Goal: Task Accomplishment & Management: Complete application form

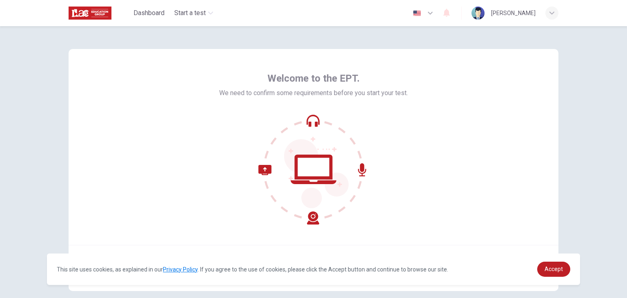
click at [558, 83] on div "Welcome to the EPT. We need to confirm some requirements before you start your …" at bounding box center [314, 170] width 516 height 288
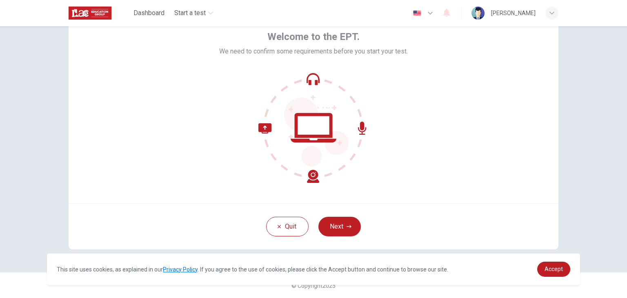
scroll to position [42, 0]
click at [342, 229] on button "Next" at bounding box center [340, 226] width 42 height 20
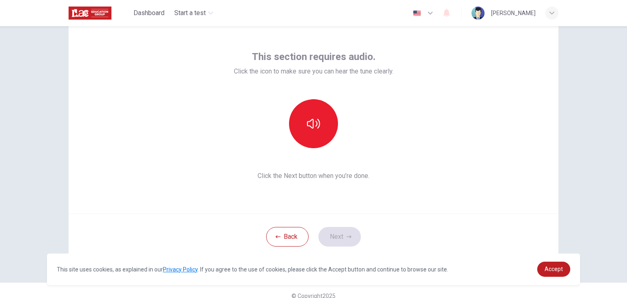
scroll to position [30, 0]
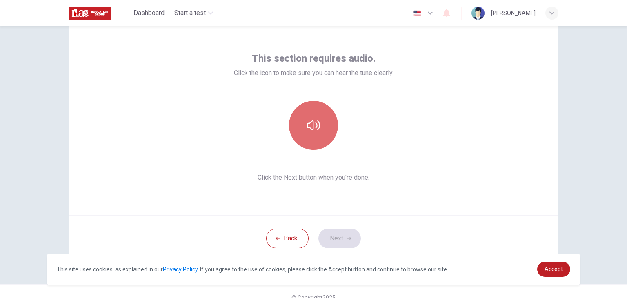
click at [297, 122] on button "button" at bounding box center [313, 125] width 49 height 49
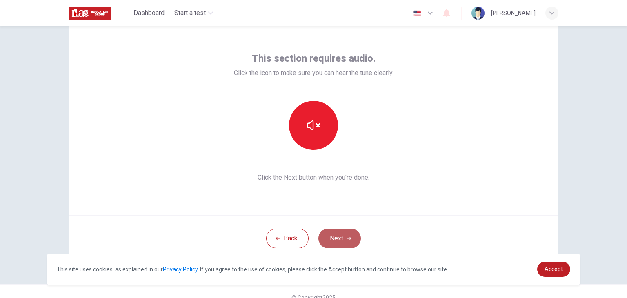
click at [340, 239] on button "Next" at bounding box center [340, 239] width 42 height 20
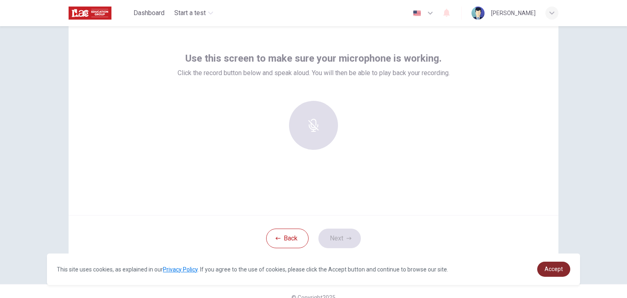
click at [560, 268] on span "Accept" at bounding box center [554, 269] width 18 height 7
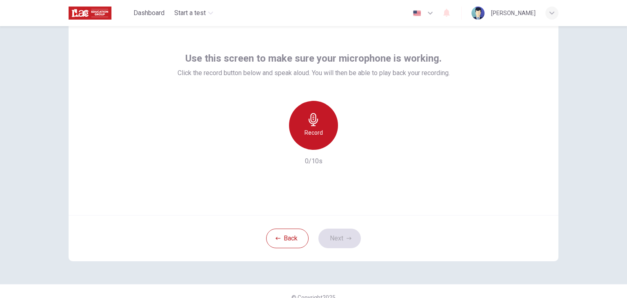
click at [319, 126] on div "Record" at bounding box center [313, 125] width 49 height 49
click at [318, 121] on div "Stop" at bounding box center [313, 125] width 49 height 49
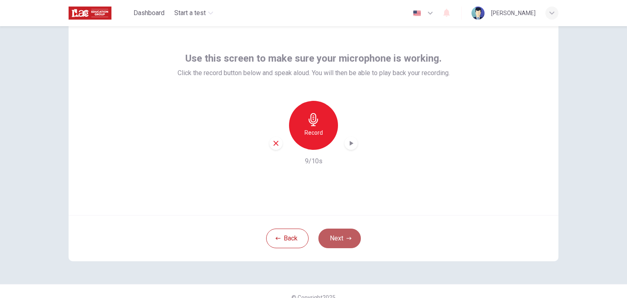
click at [342, 234] on button "Next" at bounding box center [340, 239] width 42 height 20
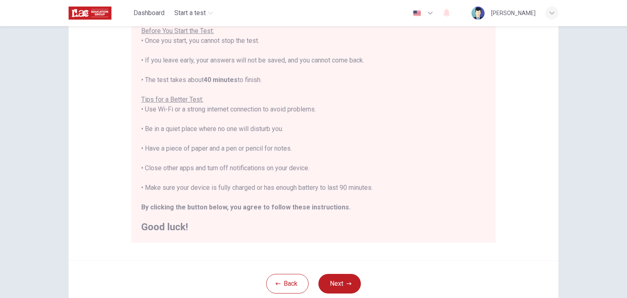
scroll to position [100, 0]
click at [346, 288] on button "Next" at bounding box center [340, 283] width 42 height 20
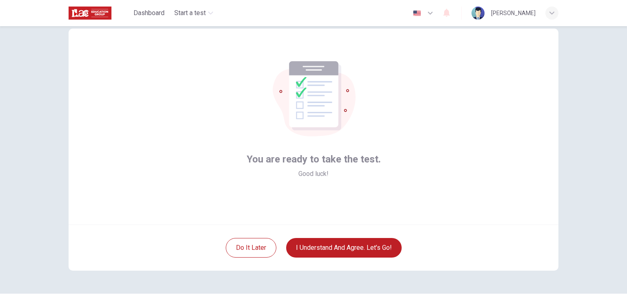
scroll to position [20, 0]
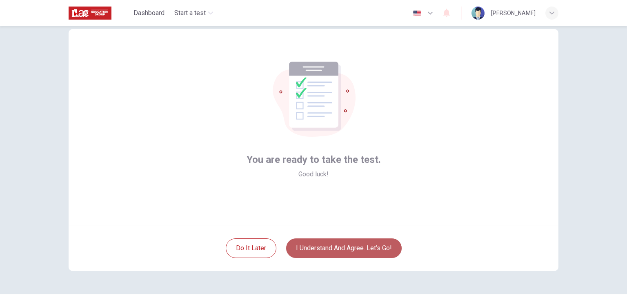
click at [353, 247] on button "I understand and agree. Let’s go!" at bounding box center [344, 249] width 116 height 20
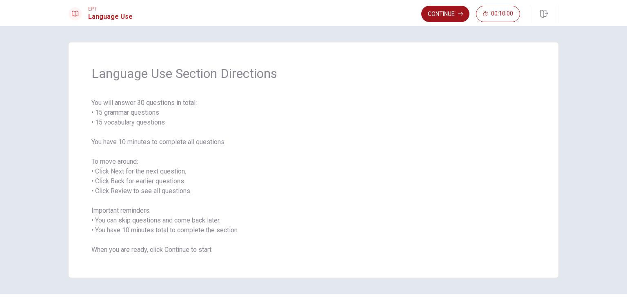
click at [448, 11] on button "Continue" at bounding box center [446, 14] width 48 height 16
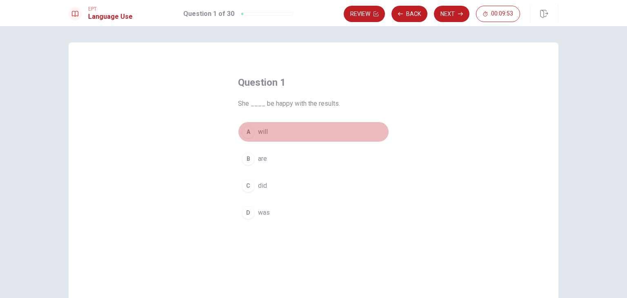
click at [244, 131] on div "A" at bounding box center [248, 131] width 13 height 13
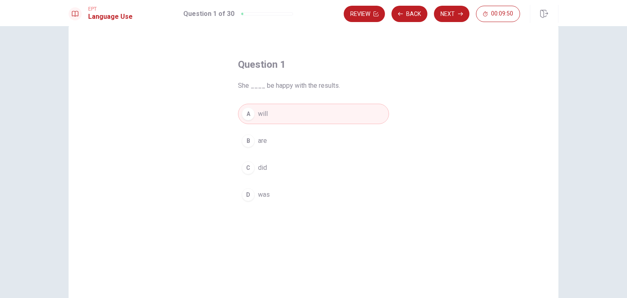
scroll to position [17, 0]
click at [449, 17] on button "Next" at bounding box center [452, 14] width 36 height 16
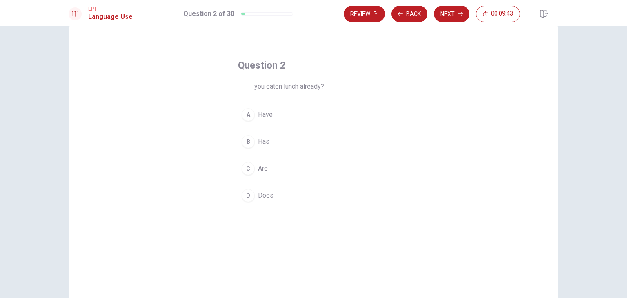
click at [258, 115] on span "Have" at bounding box center [265, 115] width 15 height 10
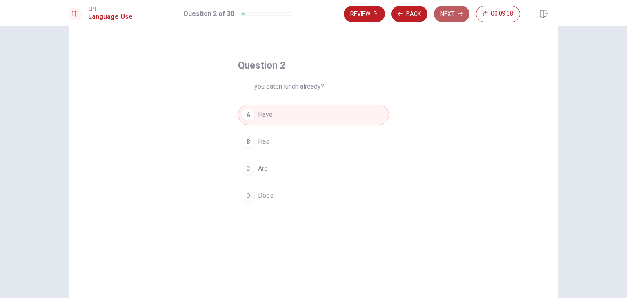
click at [458, 15] on icon "button" at bounding box center [460, 13] width 5 height 5
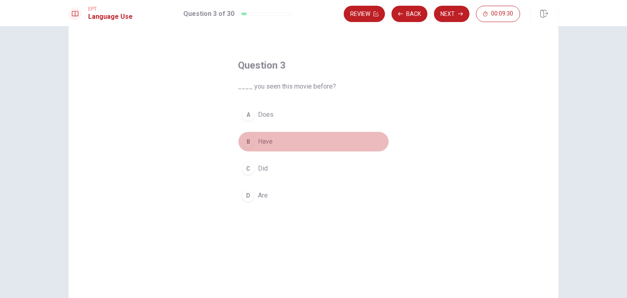
click at [272, 134] on button "B Have" at bounding box center [313, 142] width 151 height 20
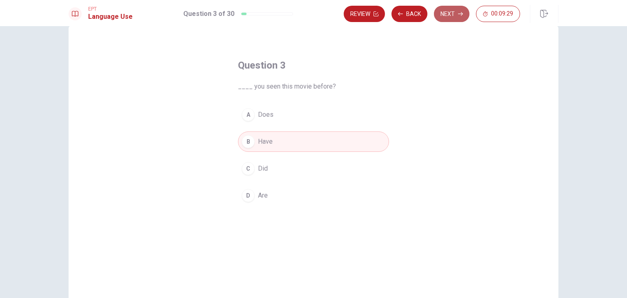
click at [456, 16] on button "Next" at bounding box center [452, 14] width 36 height 16
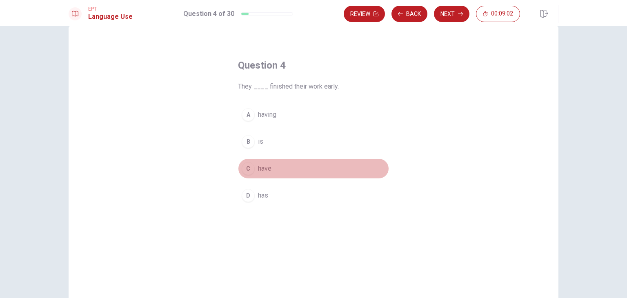
click at [268, 169] on span "have" at bounding box center [264, 169] width 13 height 10
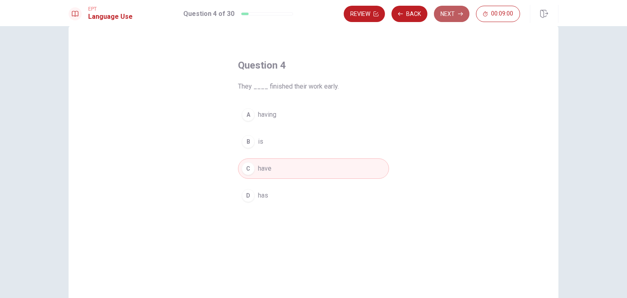
click at [446, 15] on button "Next" at bounding box center [452, 14] width 36 height 16
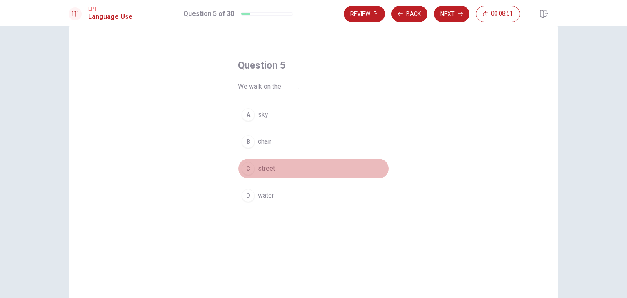
click at [265, 168] on span "street" at bounding box center [266, 169] width 17 height 10
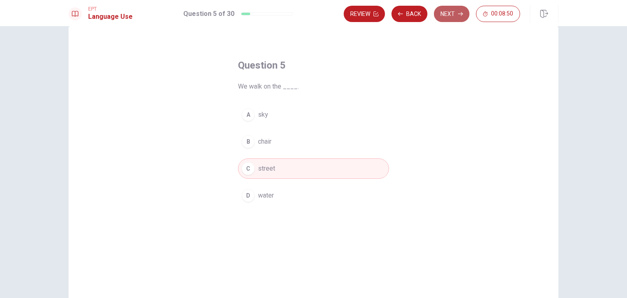
click at [453, 11] on button "Next" at bounding box center [452, 14] width 36 height 16
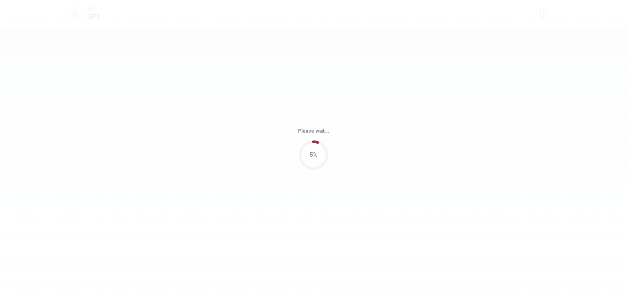
scroll to position [0, 0]
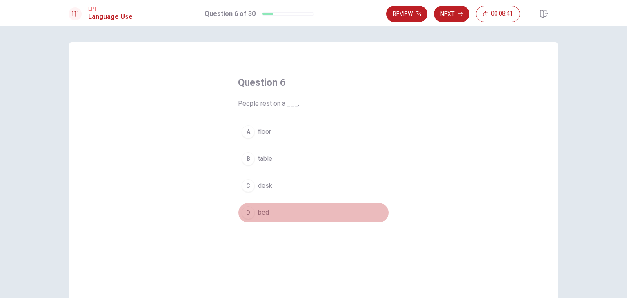
click at [261, 210] on span "bed" at bounding box center [263, 213] width 11 height 10
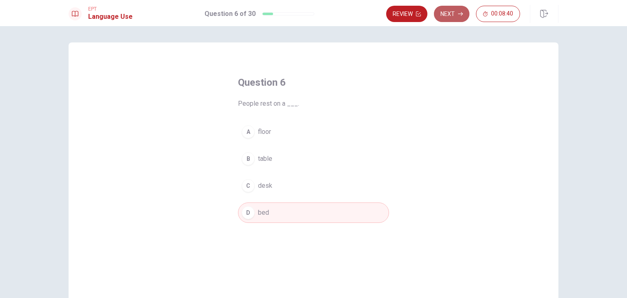
click at [451, 15] on button "Next" at bounding box center [452, 14] width 36 height 16
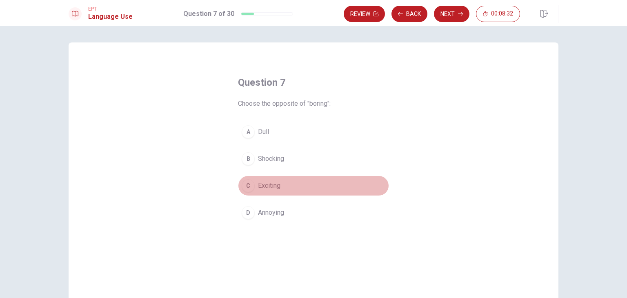
click at [275, 187] on span "Exciting" at bounding box center [269, 186] width 22 height 10
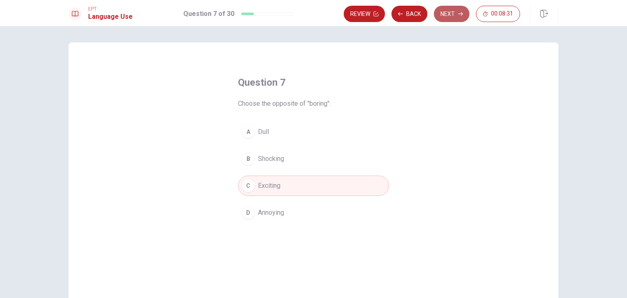
click at [447, 11] on button "Next" at bounding box center [452, 14] width 36 height 16
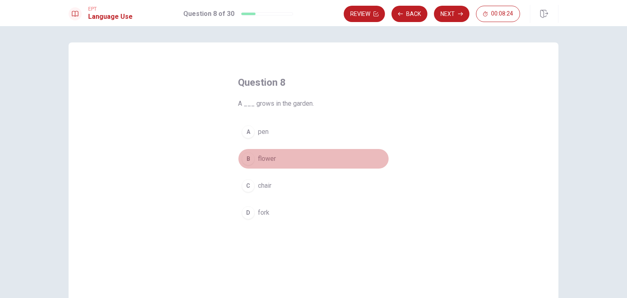
click at [271, 161] on span "flower" at bounding box center [267, 159] width 18 height 10
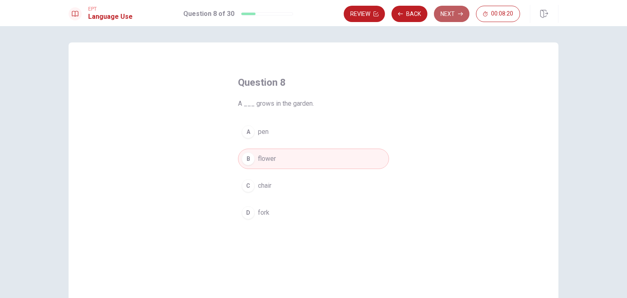
click at [462, 12] on icon "button" at bounding box center [460, 13] width 5 height 5
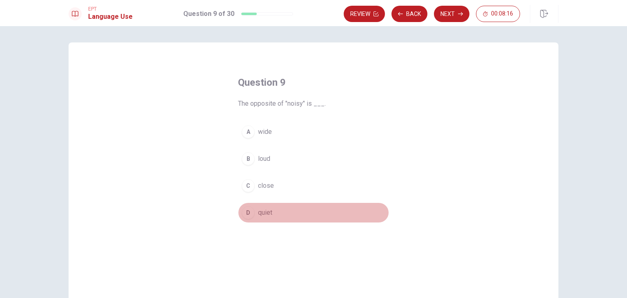
click at [268, 216] on span "quiet" at bounding box center [265, 213] width 14 height 10
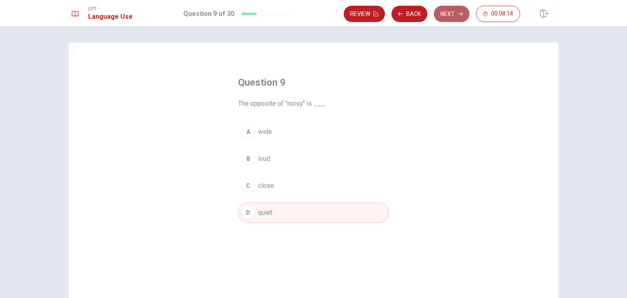
click at [446, 13] on button "Next" at bounding box center [452, 14] width 36 height 16
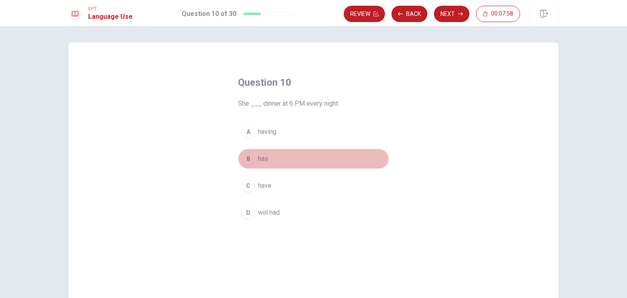
click at [266, 161] on span "has" at bounding box center [263, 159] width 10 height 10
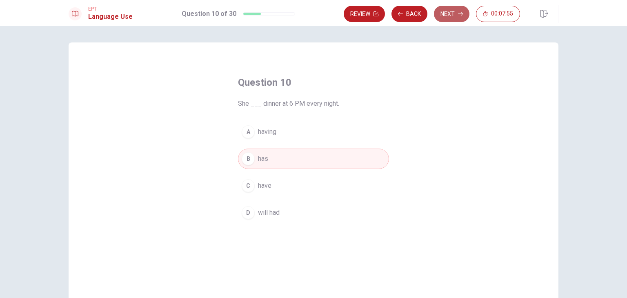
click at [449, 15] on button "Next" at bounding box center [452, 14] width 36 height 16
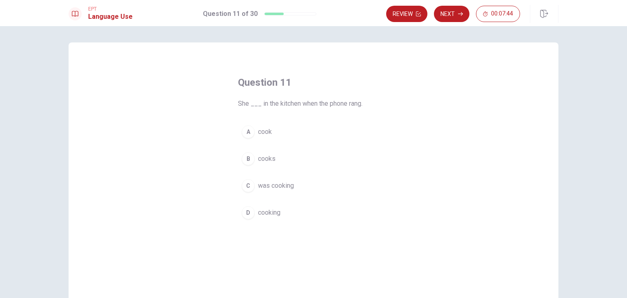
click at [274, 196] on div "A cook B cooks C was cooking D cooking" at bounding box center [313, 172] width 151 height 101
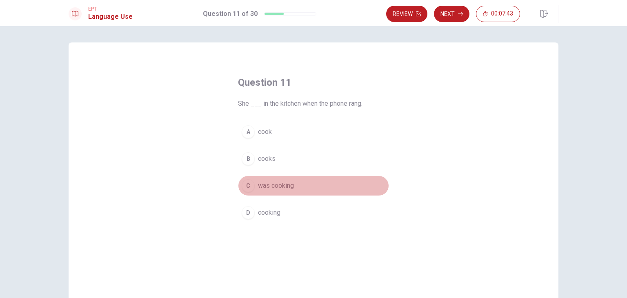
click at [281, 187] on span "was cooking" at bounding box center [276, 186] width 36 height 10
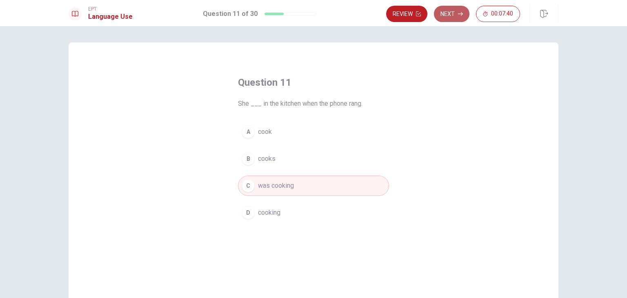
click at [454, 13] on button "Next" at bounding box center [452, 14] width 36 height 16
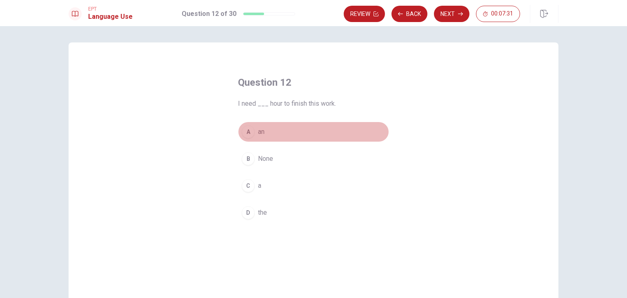
click at [275, 132] on button "A an" at bounding box center [313, 132] width 151 height 20
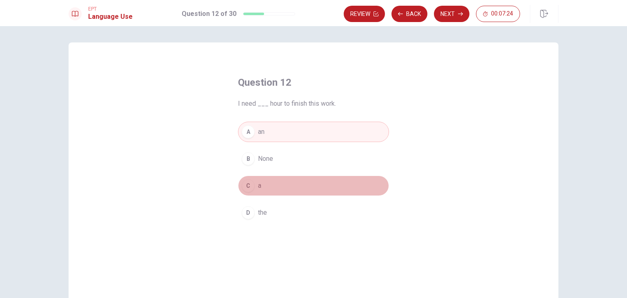
click at [256, 190] on button "C a" at bounding box center [313, 186] width 151 height 20
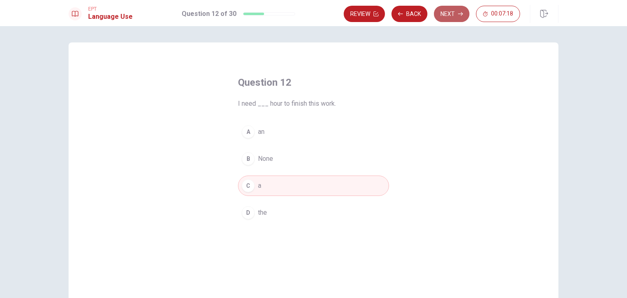
click at [443, 19] on button "Next" at bounding box center [452, 14] width 36 height 16
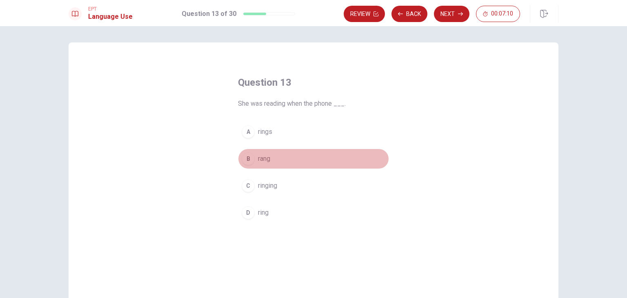
click at [266, 152] on button "B rang" at bounding box center [313, 159] width 151 height 20
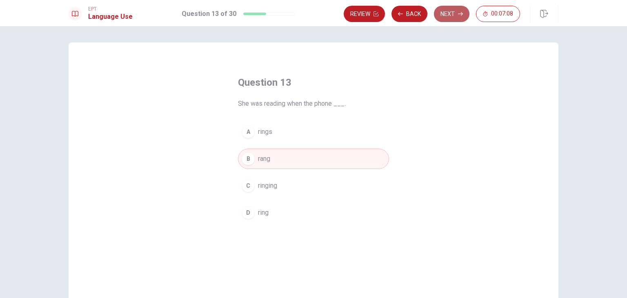
click at [444, 15] on button "Next" at bounding box center [452, 14] width 36 height 16
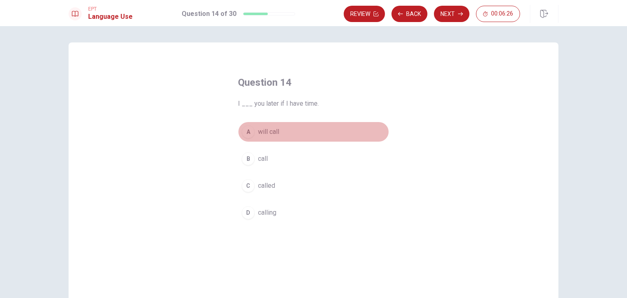
click at [269, 126] on button "A will call" at bounding box center [313, 132] width 151 height 20
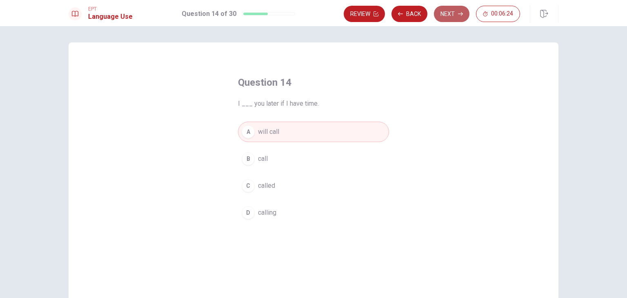
click at [449, 20] on button "Next" at bounding box center [452, 14] width 36 height 16
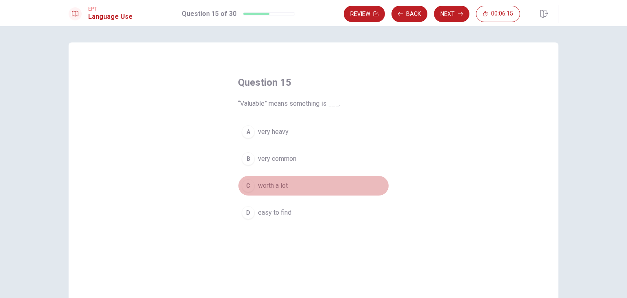
click at [276, 187] on span "worth a lot" at bounding box center [273, 186] width 30 height 10
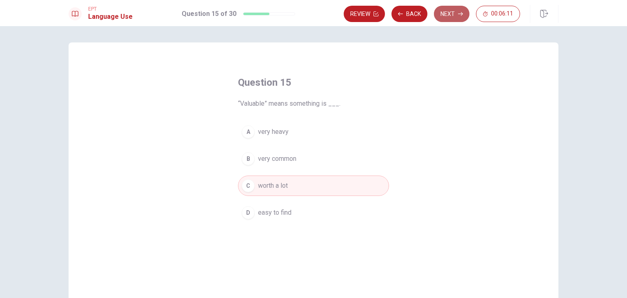
click at [452, 10] on button "Next" at bounding box center [452, 14] width 36 height 16
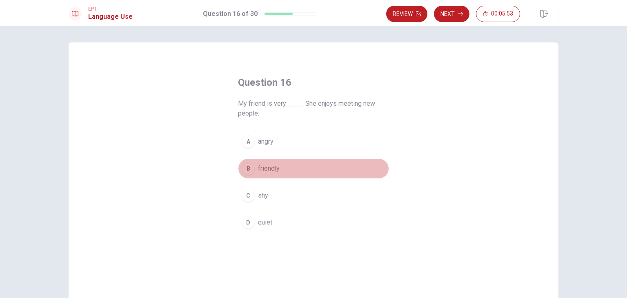
click at [268, 174] on button "B friendly" at bounding box center [313, 168] width 151 height 20
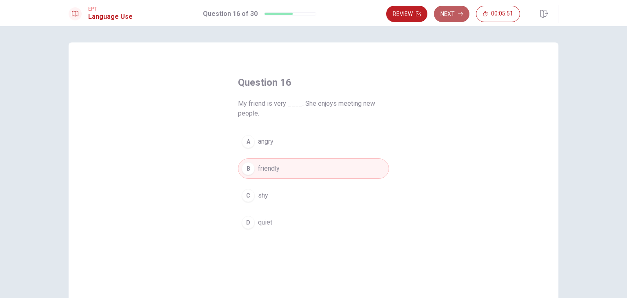
click at [452, 20] on button "Next" at bounding box center [452, 14] width 36 height 16
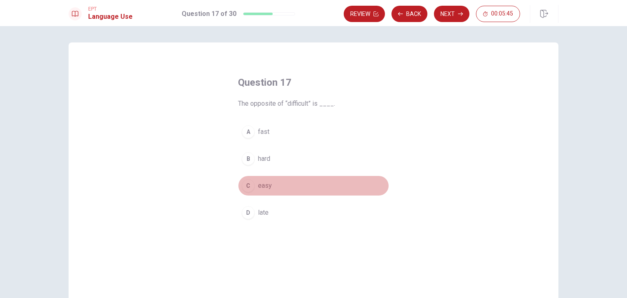
click at [263, 191] on button "C easy" at bounding box center [313, 186] width 151 height 20
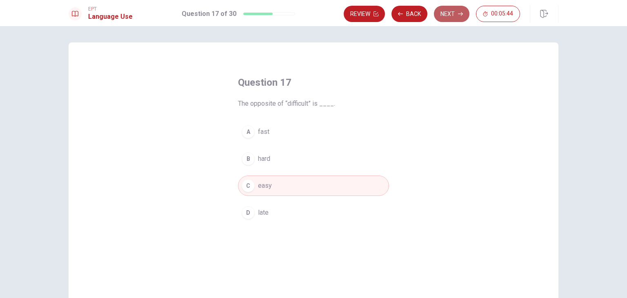
click at [444, 14] on button "Next" at bounding box center [452, 14] width 36 height 16
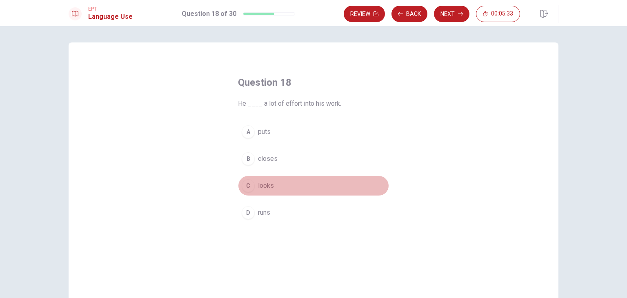
click at [272, 192] on button "C looks" at bounding box center [313, 186] width 151 height 20
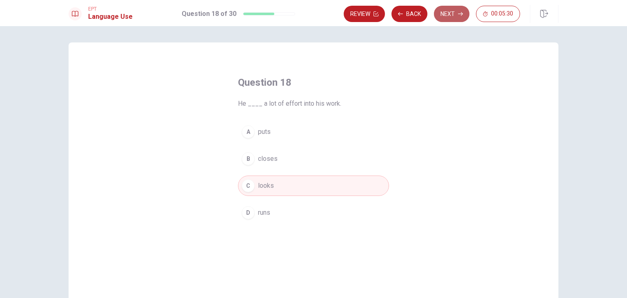
click at [445, 8] on button "Next" at bounding box center [452, 14] width 36 height 16
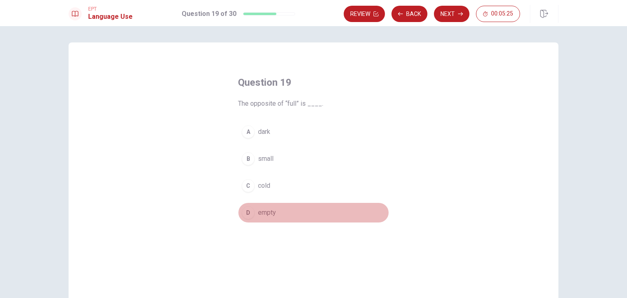
click at [273, 215] on span "empty" at bounding box center [267, 213] width 18 height 10
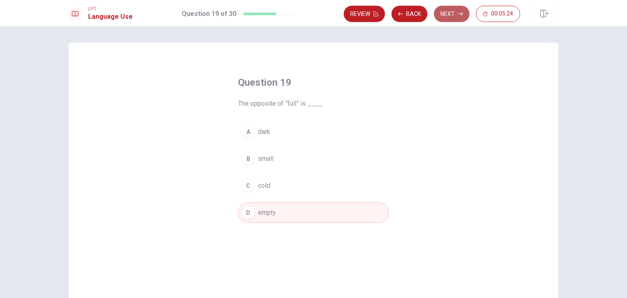
click at [449, 9] on button "Next" at bounding box center [452, 14] width 36 height 16
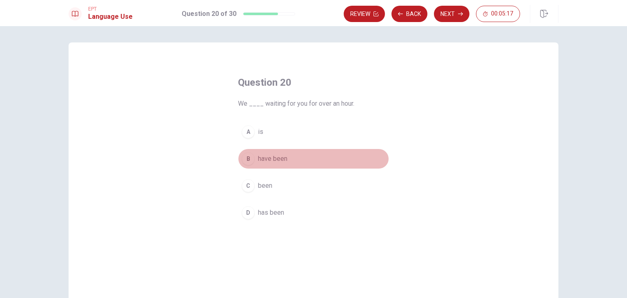
click at [279, 156] on span "have been" at bounding box center [272, 159] width 29 height 10
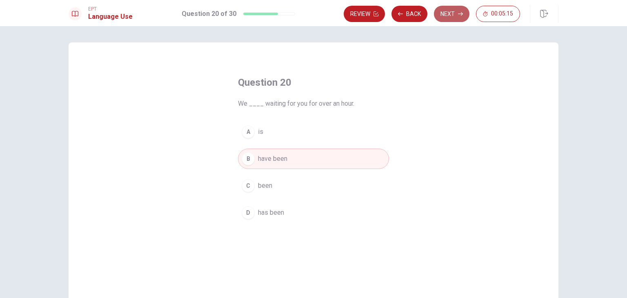
click at [455, 13] on button "Next" at bounding box center [452, 14] width 36 height 16
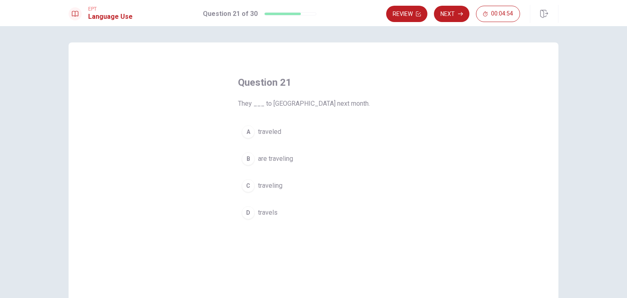
click at [274, 161] on span "are traveling" at bounding box center [275, 159] width 35 height 10
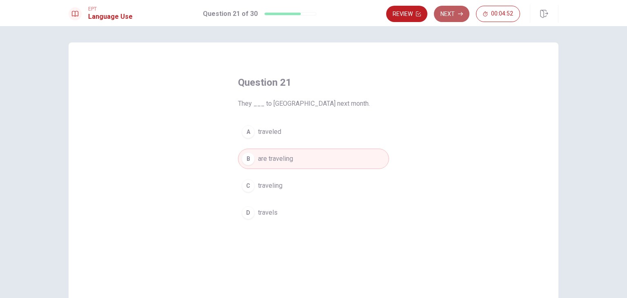
click at [452, 15] on button "Next" at bounding box center [452, 14] width 36 height 16
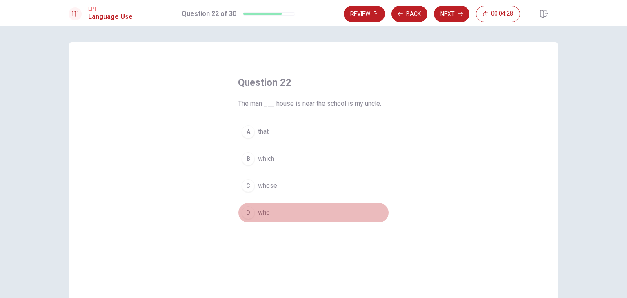
click at [269, 216] on button "D who" at bounding box center [313, 213] width 151 height 20
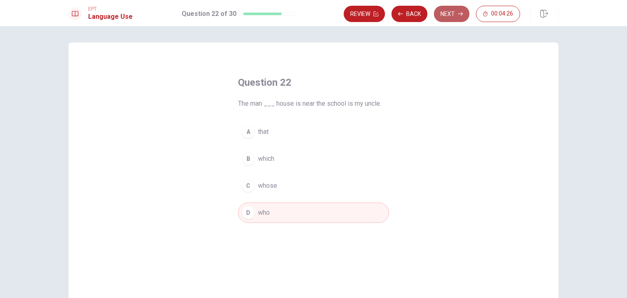
click at [451, 15] on button "Next" at bounding box center [452, 14] width 36 height 16
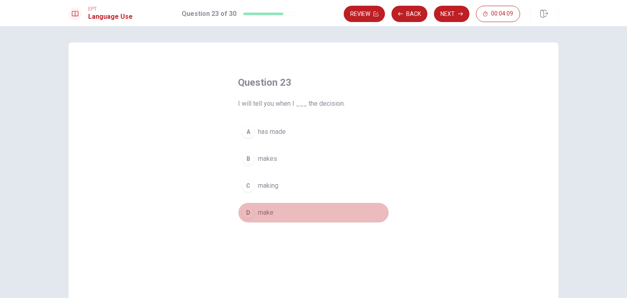
click at [274, 212] on button "D make" at bounding box center [313, 213] width 151 height 20
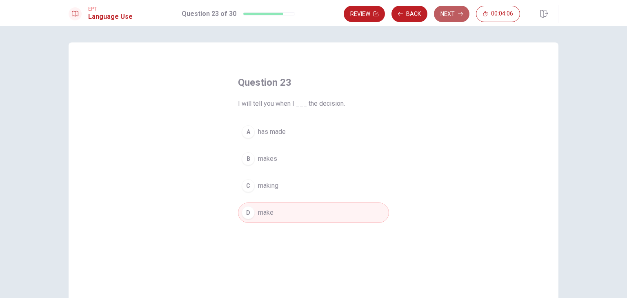
click at [448, 14] on button "Next" at bounding box center [452, 14] width 36 height 16
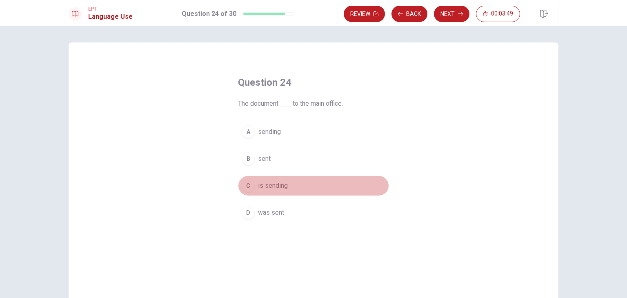
click at [276, 190] on span "is sending" at bounding box center [273, 186] width 30 height 10
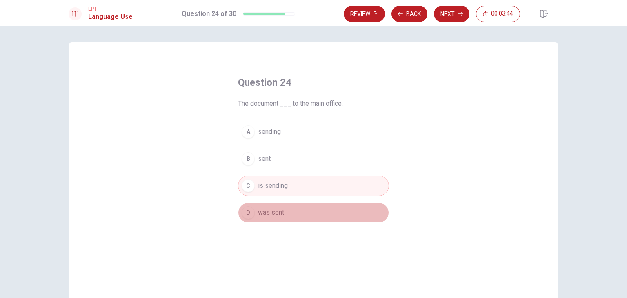
click at [274, 208] on span "was sent" at bounding box center [271, 213] width 26 height 10
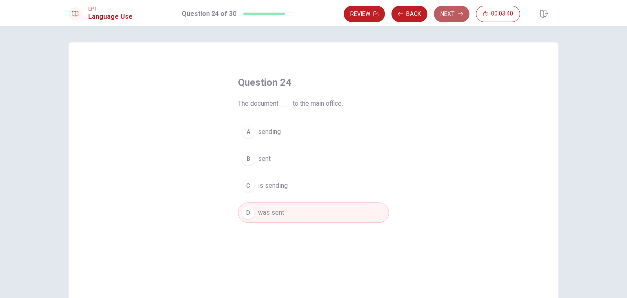
click at [455, 11] on button "Next" at bounding box center [452, 14] width 36 height 16
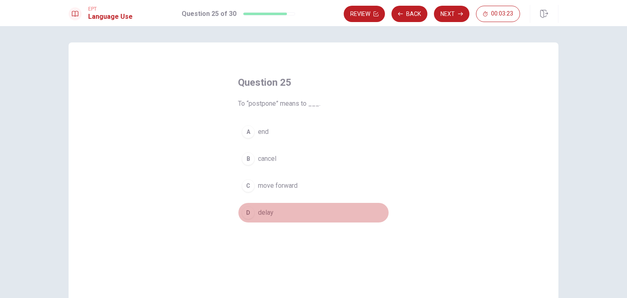
click at [259, 219] on button "D delay" at bounding box center [313, 213] width 151 height 20
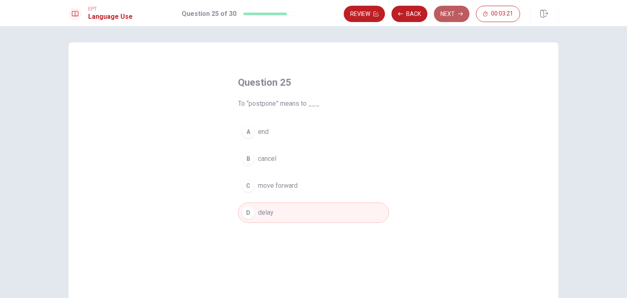
click at [456, 13] on button "Next" at bounding box center [452, 14] width 36 height 16
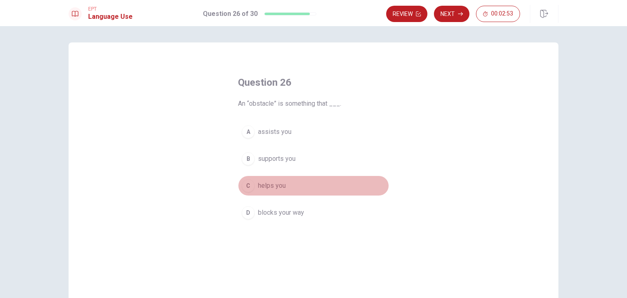
click at [267, 187] on span "helps you" at bounding box center [272, 186] width 28 height 10
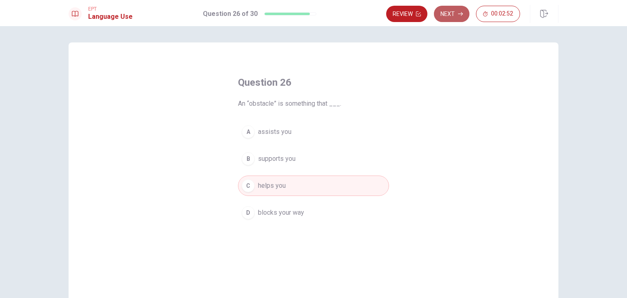
click at [454, 13] on button "Next" at bounding box center [452, 14] width 36 height 16
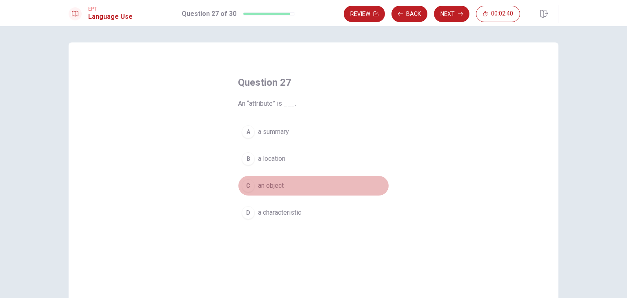
click at [270, 187] on span "an object" at bounding box center [271, 186] width 26 height 10
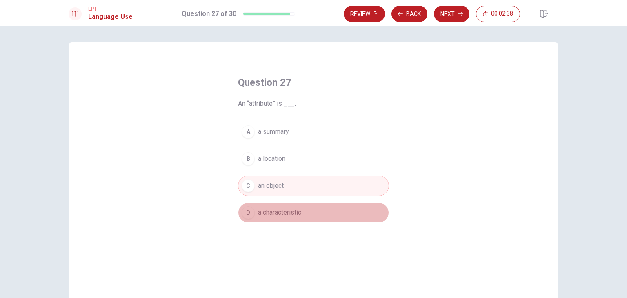
click at [292, 217] on span "a characteristic" at bounding box center [279, 213] width 43 height 10
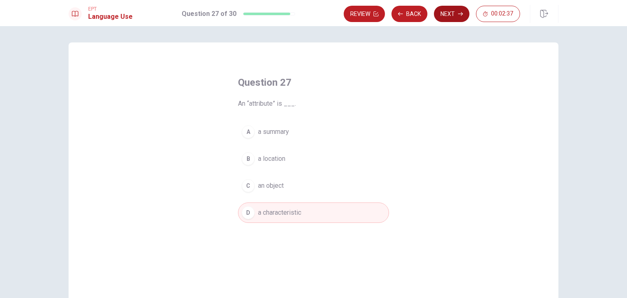
click at [462, 12] on icon "button" at bounding box center [460, 14] width 5 height 4
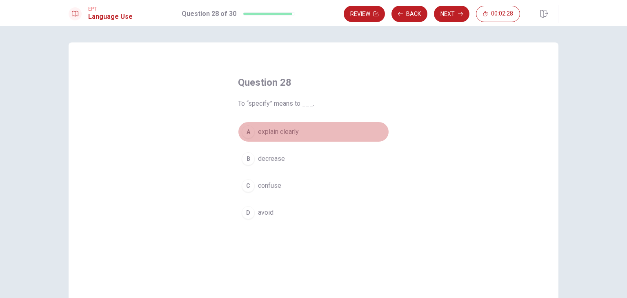
click at [287, 126] on button "A explain clearly" at bounding box center [313, 132] width 151 height 20
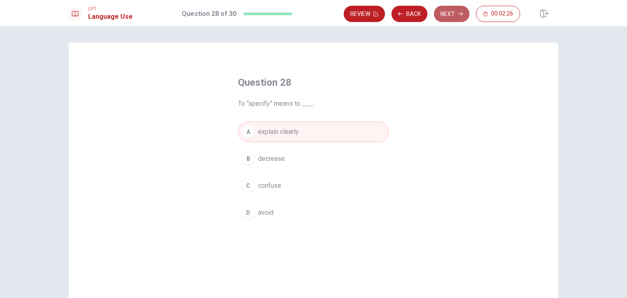
click at [451, 17] on button "Next" at bounding box center [452, 14] width 36 height 16
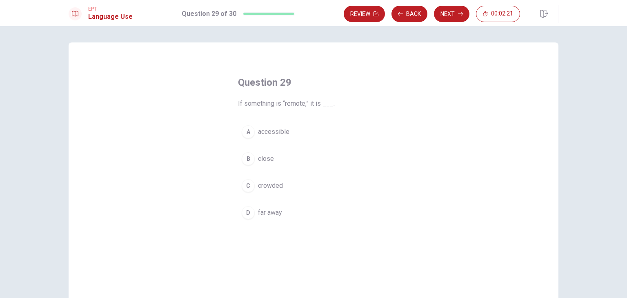
click at [278, 216] on span "far away" at bounding box center [270, 213] width 24 height 10
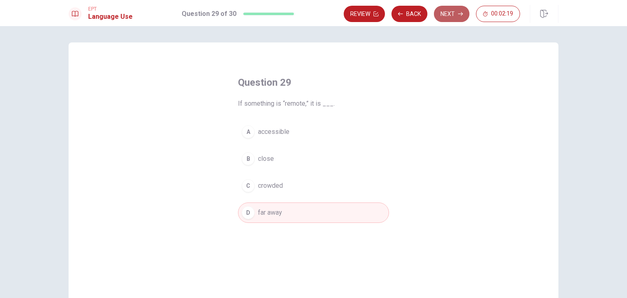
click at [449, 13] on button "Next" at bounding box center [452, 14] width 36 height 16
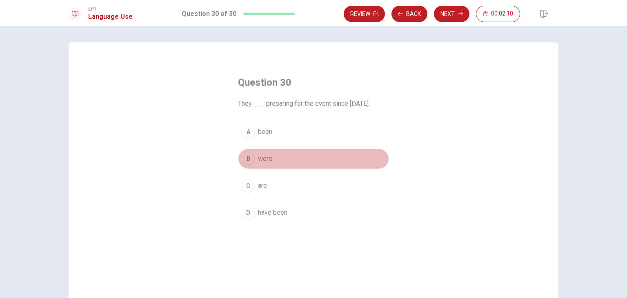
click at [258, 161] on span "were" at bounding box center [265, 159] width 14 height 10
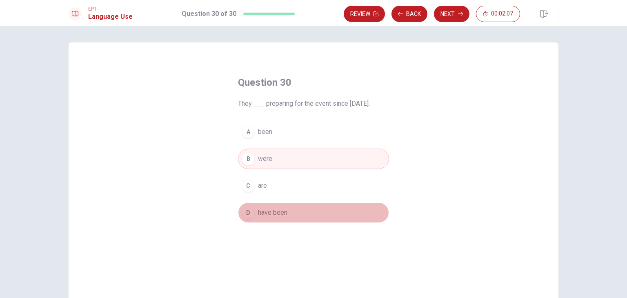
click at [286, 214] on button "D have been" at bounding box center [313, 213] width 151 height 20
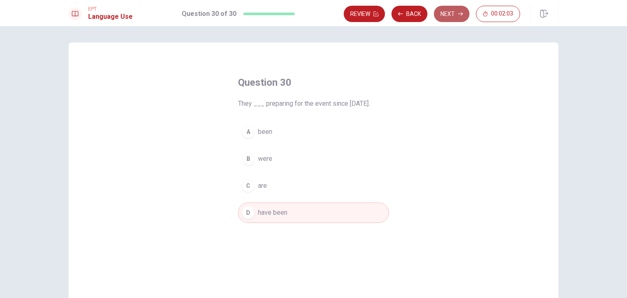
click at [452, 19] on button "Next" at bounding box center [452, 14] width 36 height 16
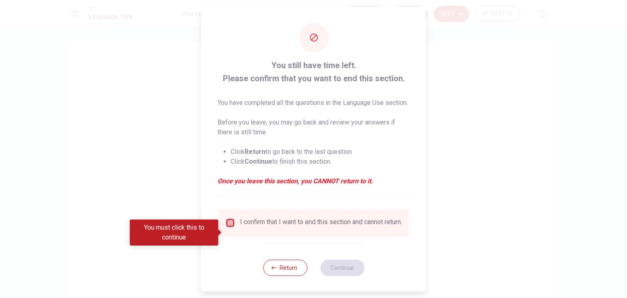
click at [227, 228] on input "You must click this to continue" at bounding box center [230, 223] width 10 height 10
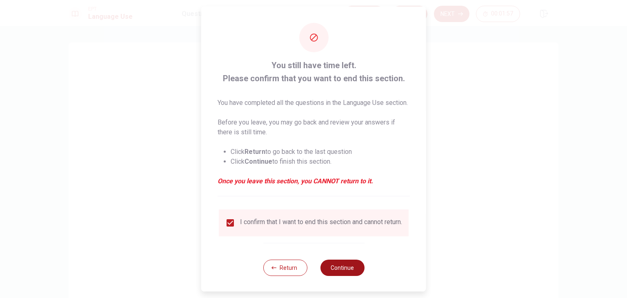
click at [338, 276] on button "Continue" at bounding box center [342, 268] width 44 height 16
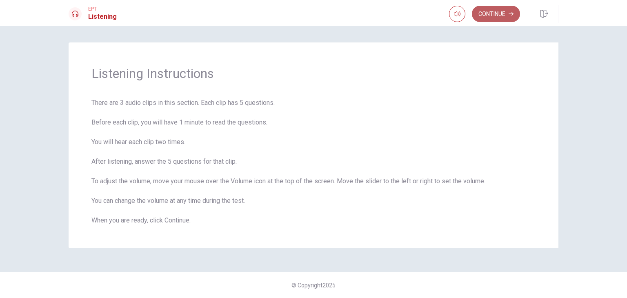
click at [500, 13] on button "Continue" at bounding box center [496, 14] width 48 height 16
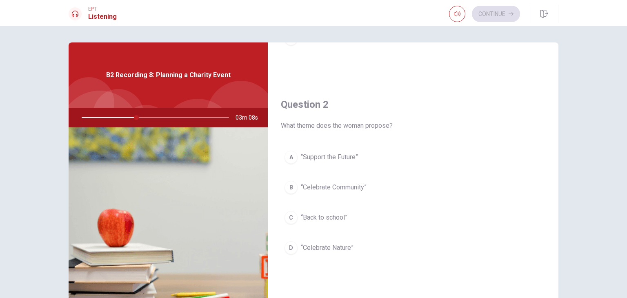
scroll to position [181, 0]
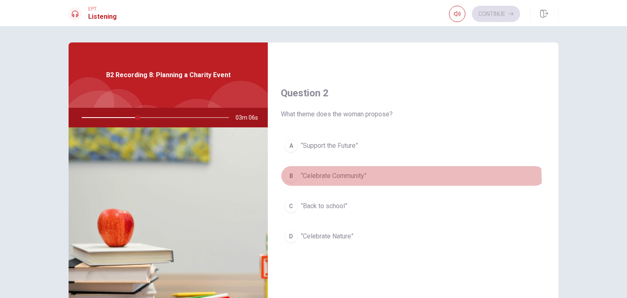
click at [343, 180] on button "B “Celebrate Community”" at bounding box center [413, 176] width 265 height 20
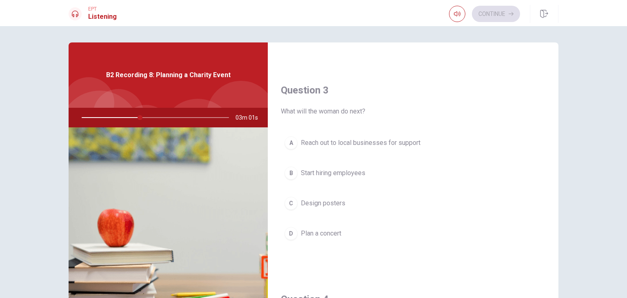
scroll to position [404, 0]
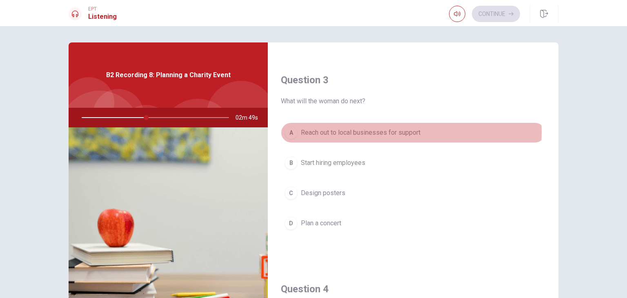
click at [364, 131] on span "Reach out to local businesses for support" at bounding box center [361, 133] width 120 height 10
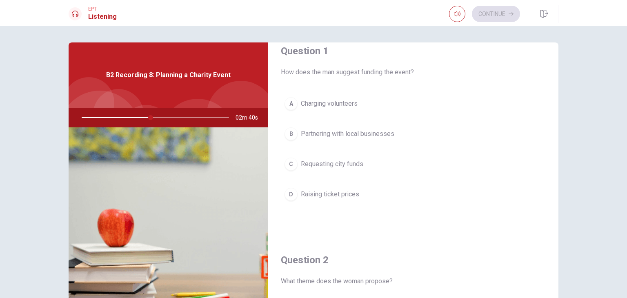
scroll to position [0, 0]
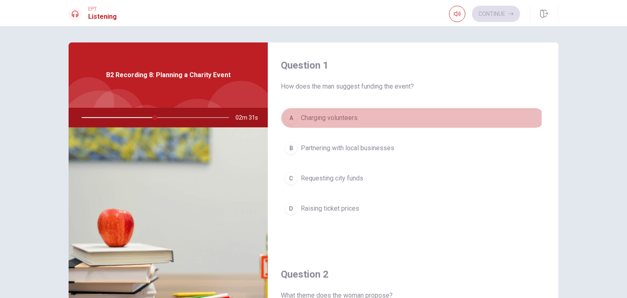
click at [341, 119] on span "Charging volunteers" at bounding box center [329, 118] width 57 height 10
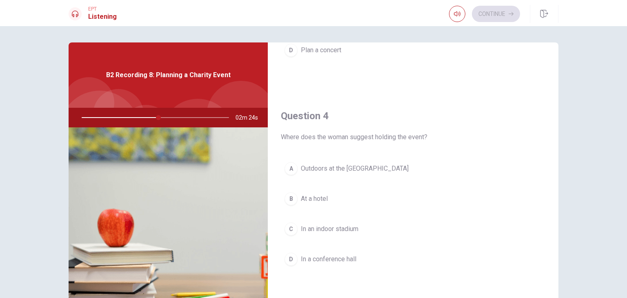
scroll to position [578, 0]
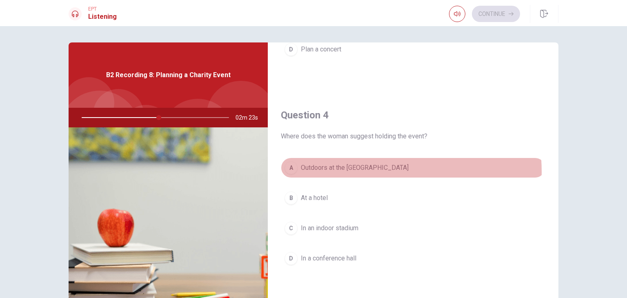
click at [353, 170] on span "Outdoors at the [GEOGRAPHIC_DATA]" at bounding box center [355, 168] width 108 height 10
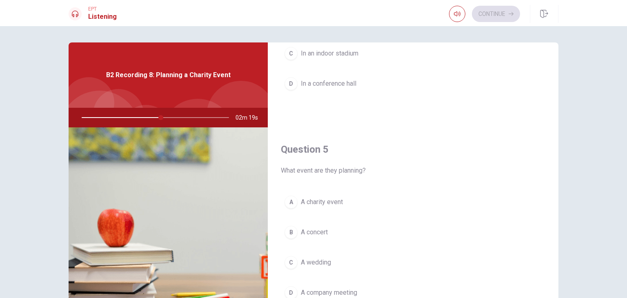
scroll to position [758, 0]
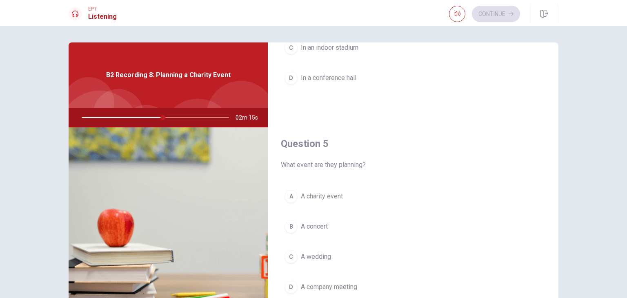
click at [326, 200] on button "A A charity event" at bounding box center [413, 196] width 265 height 20
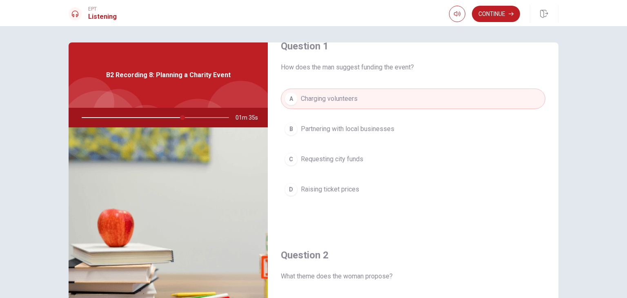
scroll to position [0, 0]
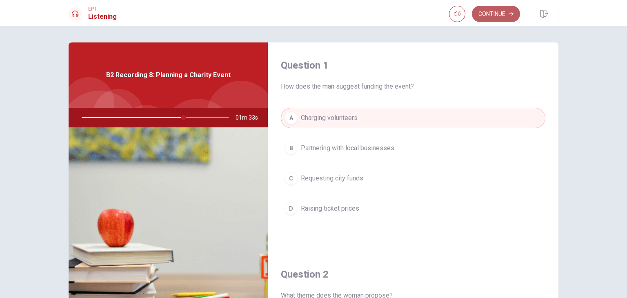
click at [496, 16] on button "Continue" at bounding box center [496, 14] width 48 height 16
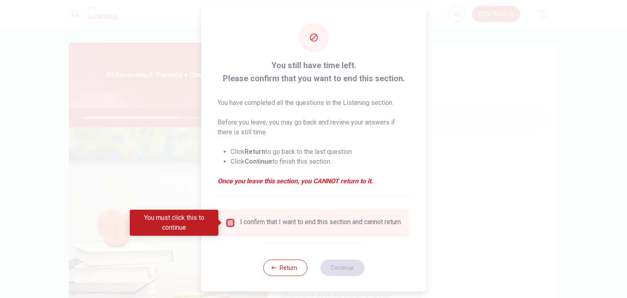
click at [229, 223] on input "You must click this to continue" at bounding box center [230, 223] width 10 height 10
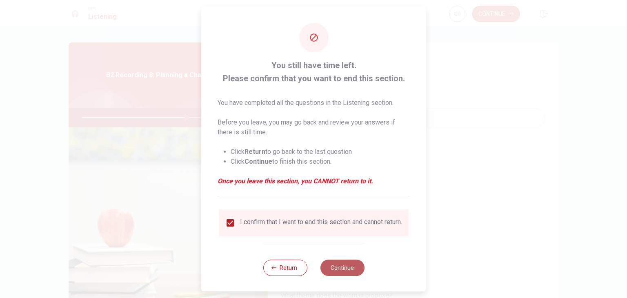
click at [349, 272] on button "Continue" at bounding box center [342, 268] width 44 height 16
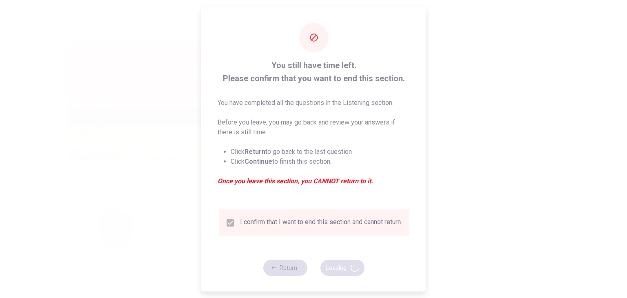
type input "72"
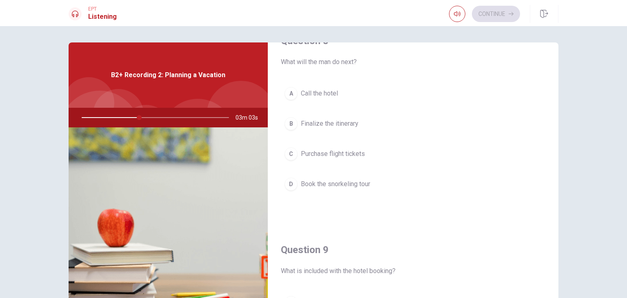
scroll to position [444, 0]
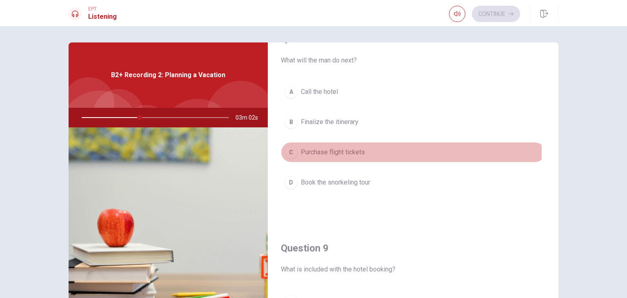
click at [323, 151] on span "Purchase flight tickets" at bounding box center [333, 152] width 64 height 10
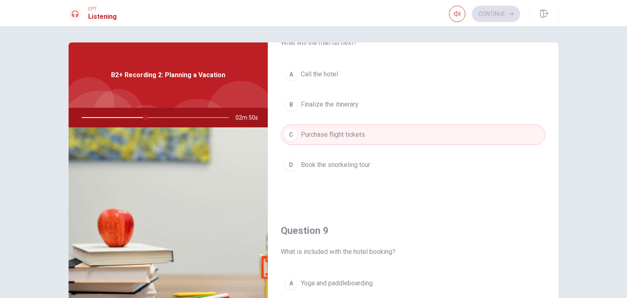
scroll to position [453, 0]
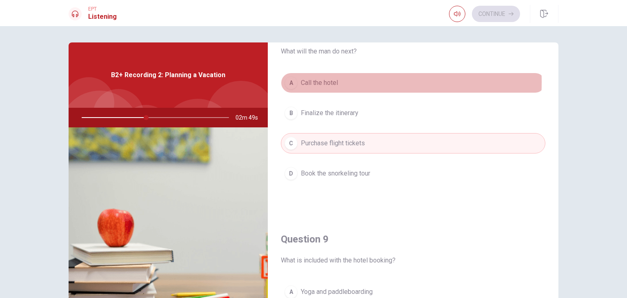
click at [312, 80] on span "Call the hotel" at bounding box center [319, 83] width 37 height 10
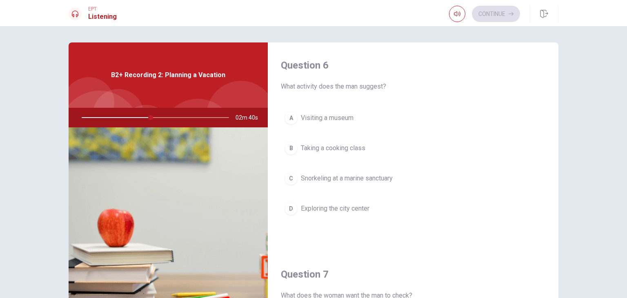
scroll to position [7, 0]
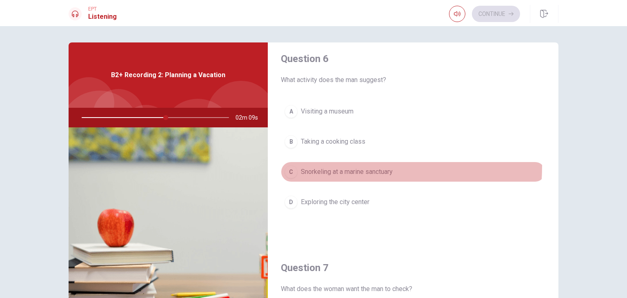
click at [322, 165] on button "C Snorkeling at a marine sanctuary" at bounding box center [413, 172] width 265 height 20
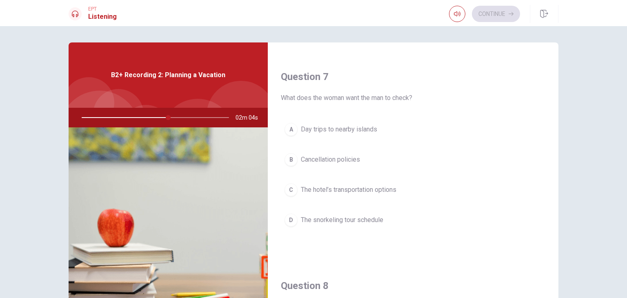
scroll to position [211, 0]
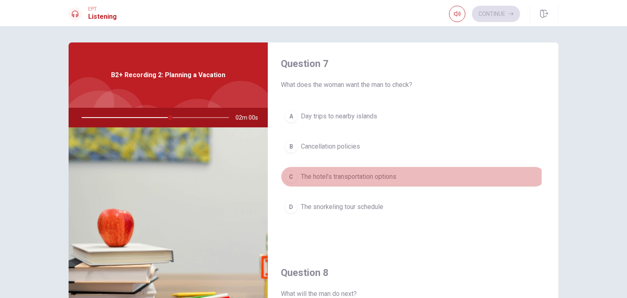
click at [326, 175] on span "The hotel’s transportation options" at bounding box center [349, 177] width 96 height 10
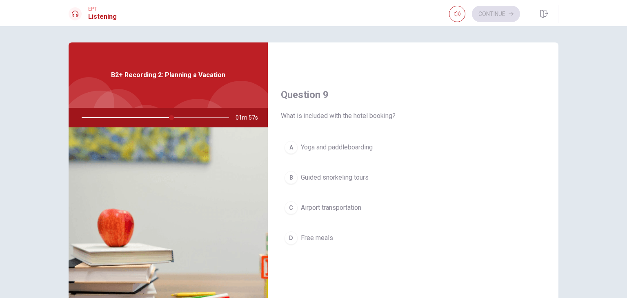
scroll to position [598, 0]
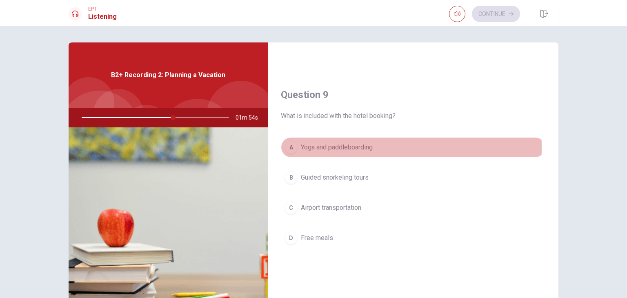
click at [332, 145] on span "Yoga and paddleboarding" at bounding box center [337, 148] width 72 height 10
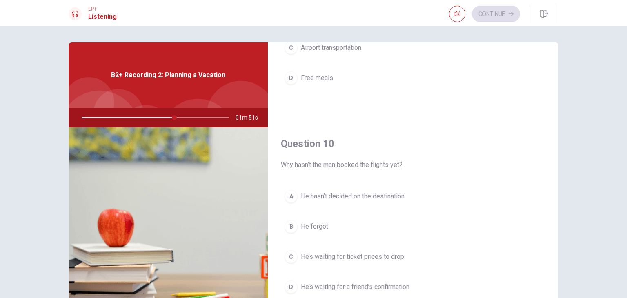
scroll to position [37, 0]
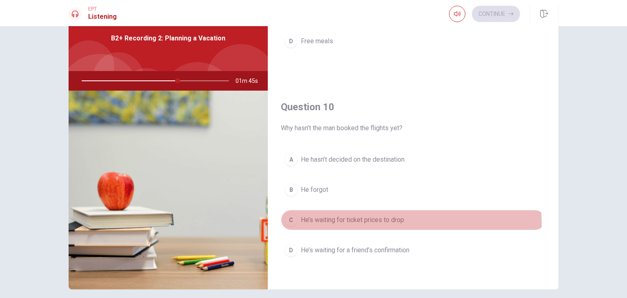
click at [349, 221] on button "C He’s waiting for ticket prices to drop" at bounding box center [413, 220] width 265 height 20
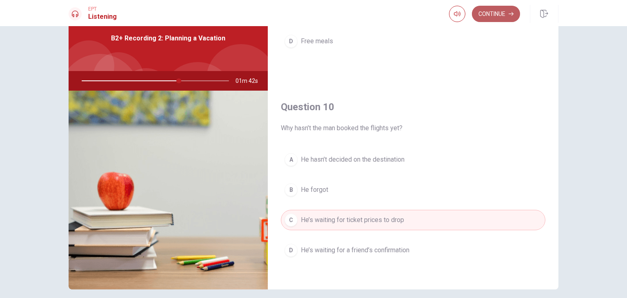
click at [492, 18] on button "Continue" at bounding box center [496, 14] width 48 height 16
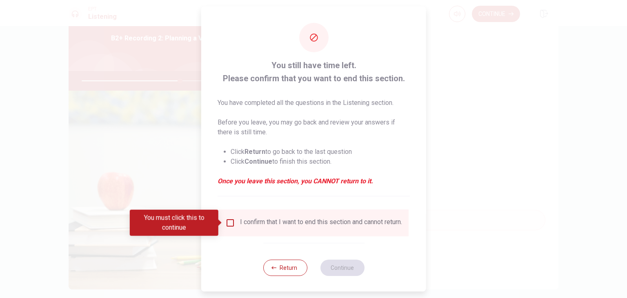
click at [222, 226] on span at bounding box center [221, 223] width 4 height 7
click at [229, 223] on input "You must click this to continue" at bounding box center [230, 223] width 10 height 10
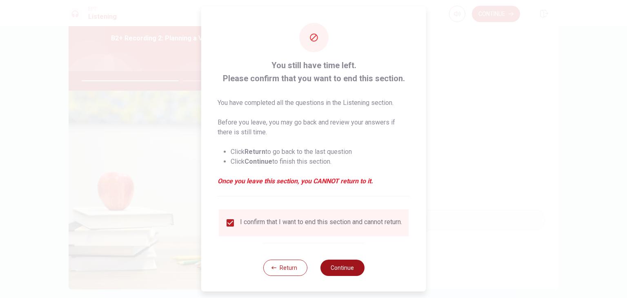
click at [339, 270] on button "Continue" at bounding box center [342, 268] width 44 height 16
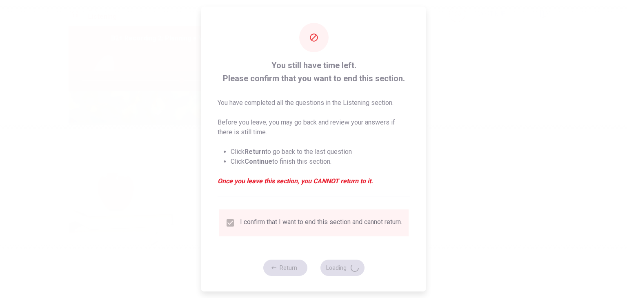
type input "68"
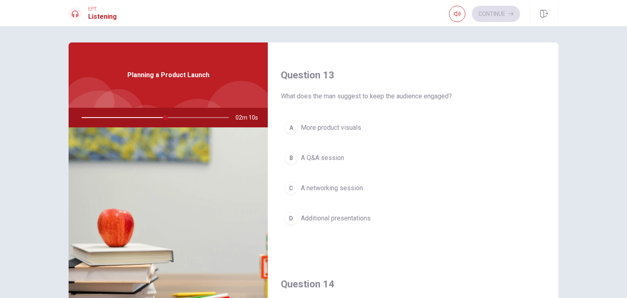
scroll to position [408, 0]
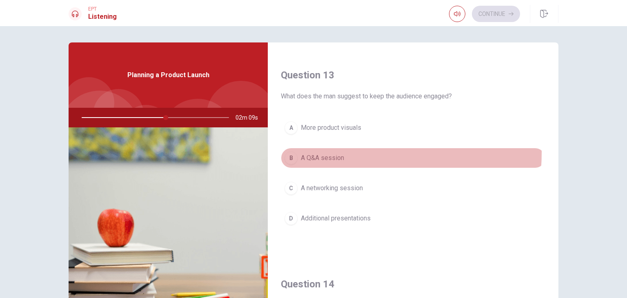
click at [335, 153] on span "A Q&A session" at bounding box center [322, 158] width 43 height 10
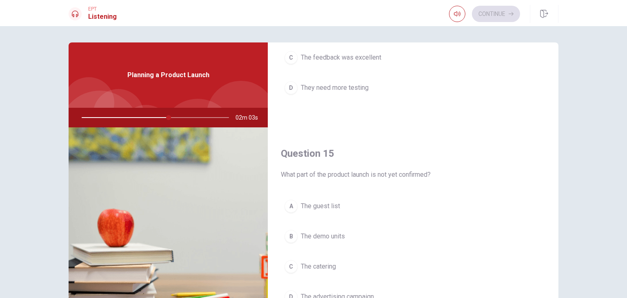
scroll to position [758, 0]
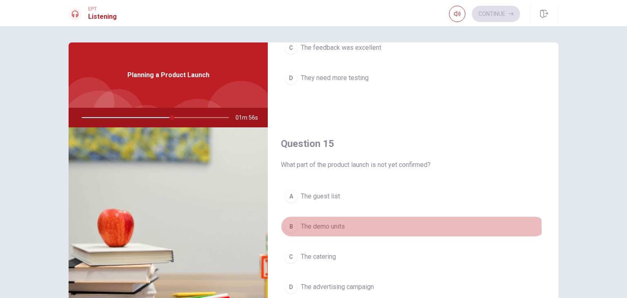
click at [327, 227] on span "The demo units" at bounding box center [323, 227] width 44 height 10
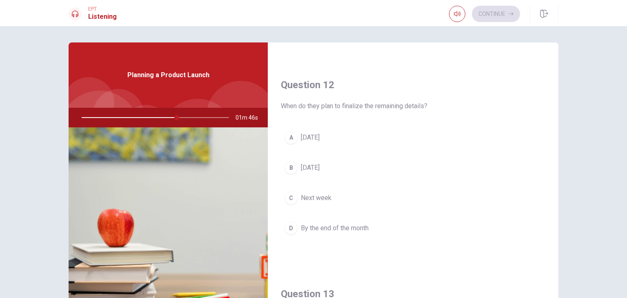
scroll to position [190, 0]
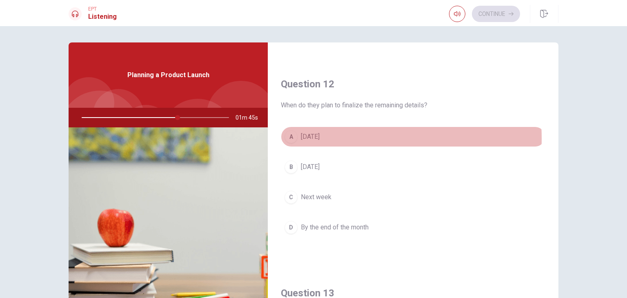
click at [320, 138] on span "[DATE]" at bounding box center [310, 137] width 19 height 10
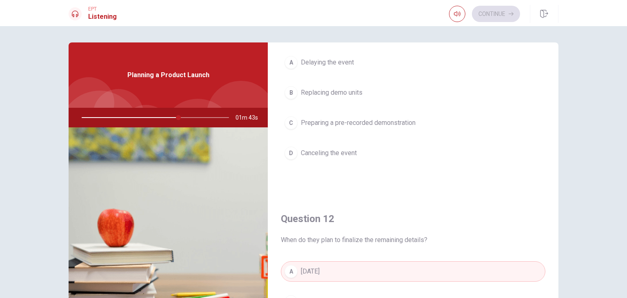
scroll to position [0, 0]
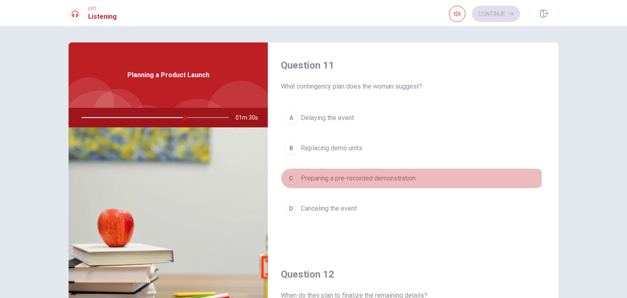
click at [307, 181] on span "Preparing a pre-recorded demonstration" at bounding box center [358, 179] width 115 height 10
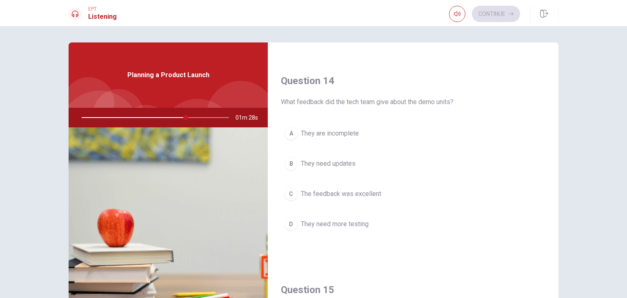
scroll to position [616, 0]
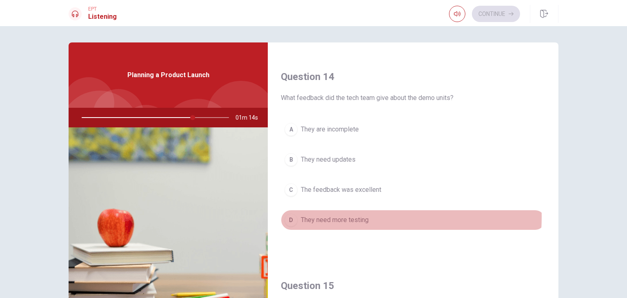
click at [320, 215] on span "They need more testing" at bounding box center [335, 220] width 68 height 10
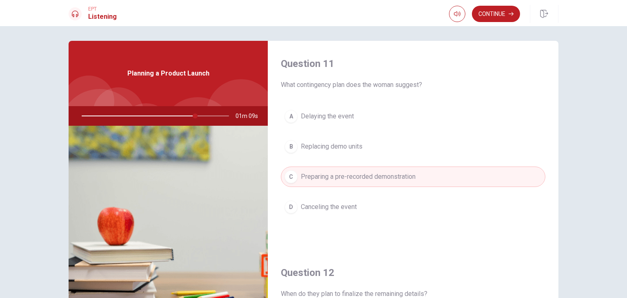
scroll to position [2, 0]
click at [505, 15] on button "Continue" at bounding box center [496, 14] width 48 height 16
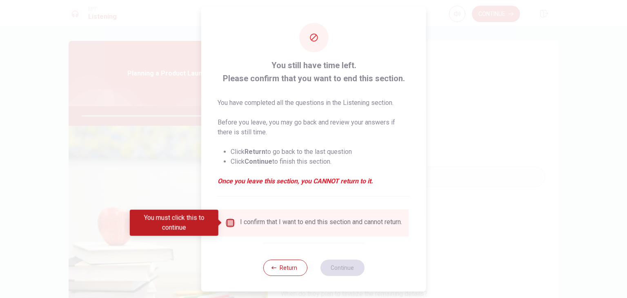
click at [231, 221] on input "You must click this to continue" at bounding box center [230, 223] width 10 height 10
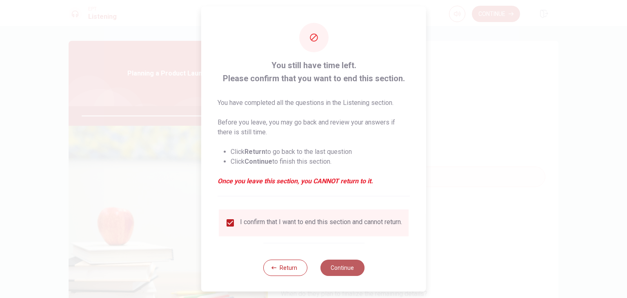
click at [344, 274] on button "Continue" at bounding box center [342, 268] width 44 height 16
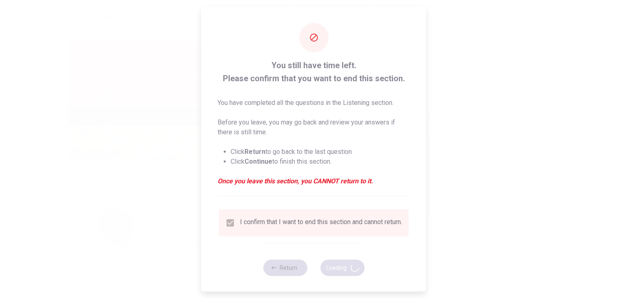
type input "92"
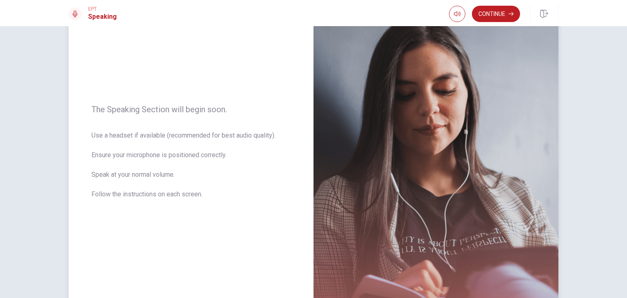
scroll to position [67, 0]
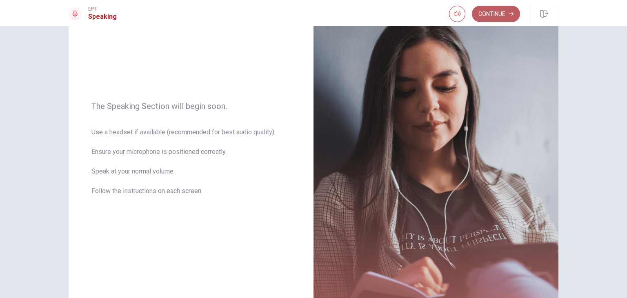
click at [505, 13] on button "Continue" at bounding box center [496, 14] width 48 height 16
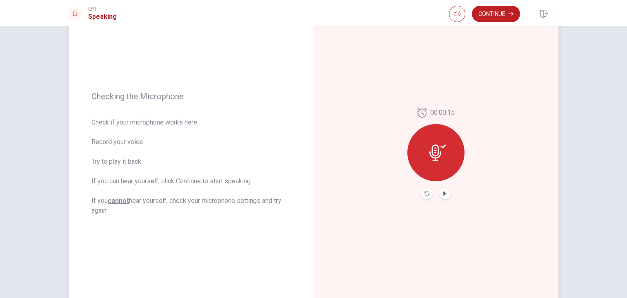
click at [441, 154] on icon at bounding box center [438, 153] width 16 height 16
click at [442, 196] on button "Play Audio" at bounding box center [445, 193] width 11 height 11
click at [496, 15] on button "Continue" at bounding box center [496, 14] width 48 height 16
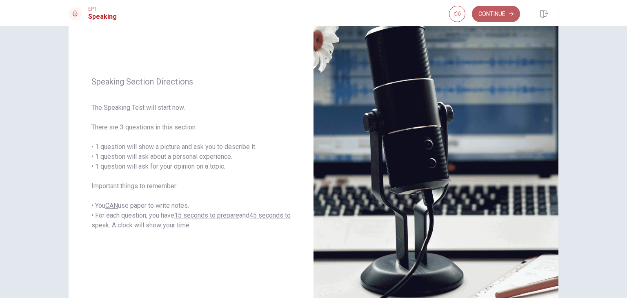
click at [497, 12] on button "Continue" at bounding box center [496, 14] width 48 height 16
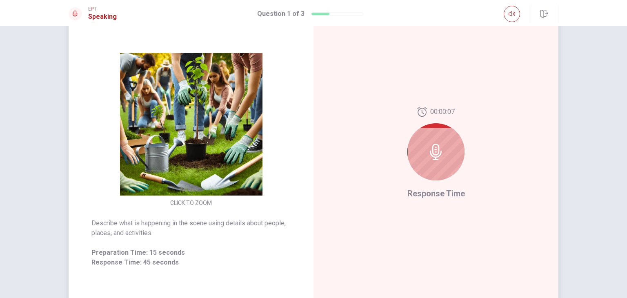
click at [449, 143] on div at bounding box center [436, 151] width 57 height 57
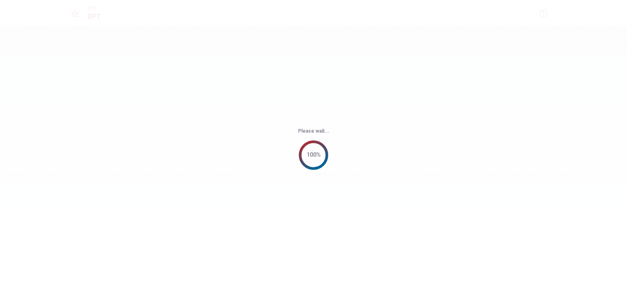
scroll to position [0, 0]
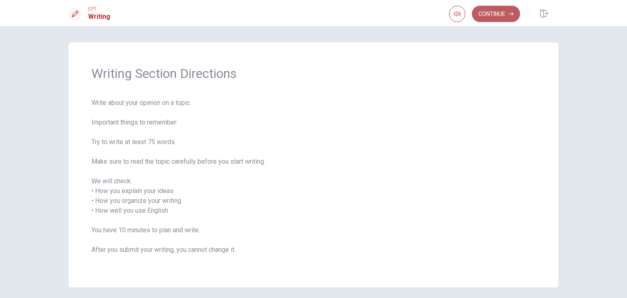
click at [496, 18] on button "Continue" at bounding box center [496, 14] width 48 height 16
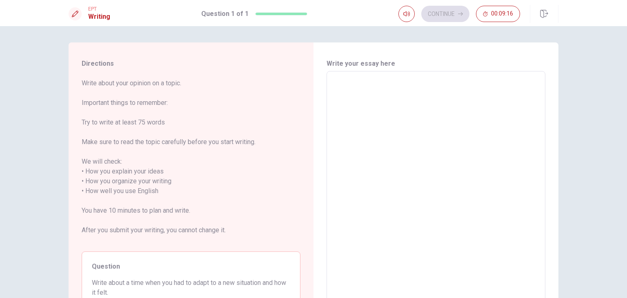
scroll to position [8, 0]
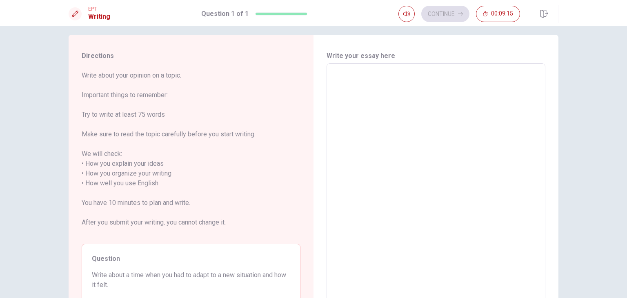
click at [350, 90] on textarea at bounding box center [436, 183] width 208 height 227
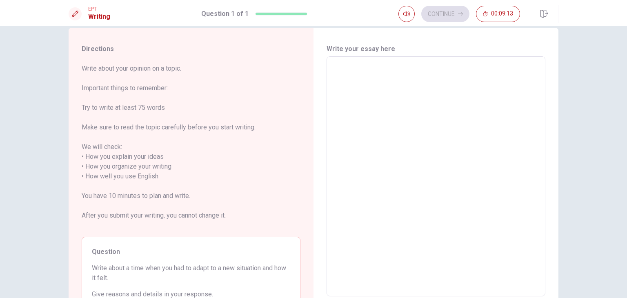
scroll to position [16, 0]
type textarea "i"
type textarea "x"
type textarea "i"
type textarea "x"
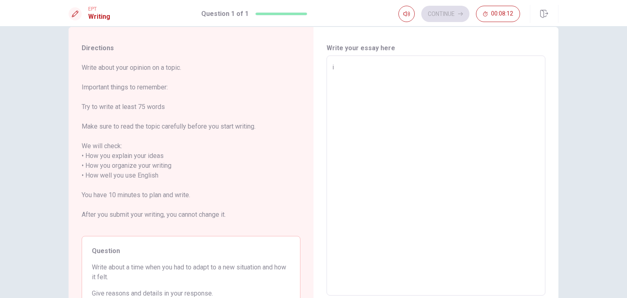
type textarea "i"
type textarea "x"
type textarea "I"
type textarea "x"
type textarea "I"
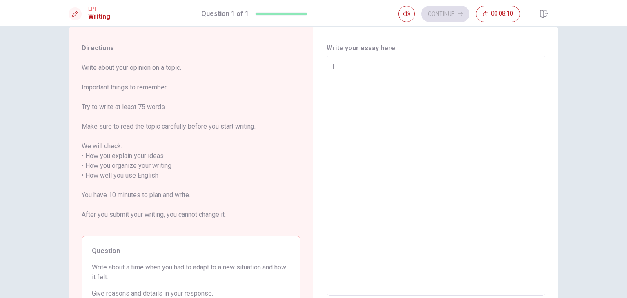
type textarea "x"
type textarea "I w"
type textarea "x"
type textarea "I we"
type textarea "x"
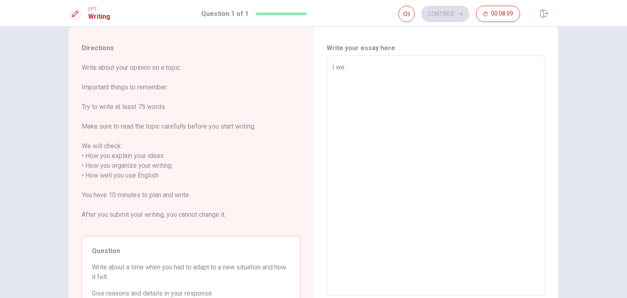
type textarea "I wen"
type textarea "x"
type textarea "I went"
type textarea "x"
type textarea "I went"
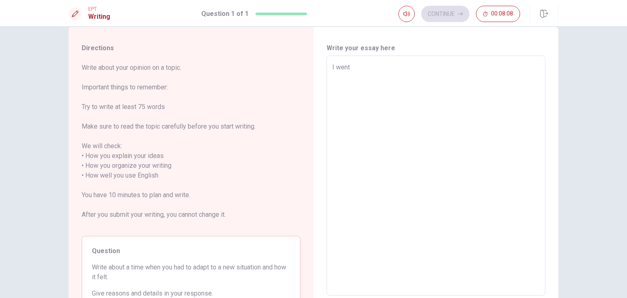
type textarea "x"
type textarea "I went t"
type textarea "x"
type textarea "I went to"
type textarea "x"
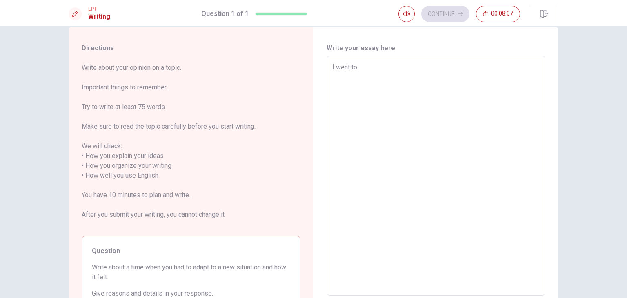
type textarea "I went to"
type textarea "x"
type textarea "I went to"
type textarea "x"
type textarea "I went to \"
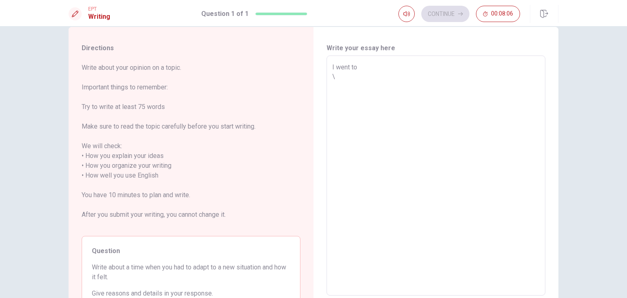
type textarea "x"
type textarea "I went to \\"
type textarea "x"
type textarea "I went to \"
type textarea "x"
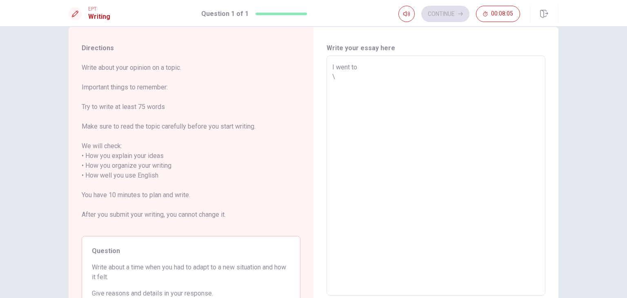
type textarea "I went to"
type textarea "x"
type textarea "I went to"
type textarea "x"
type textarea "I went to t"
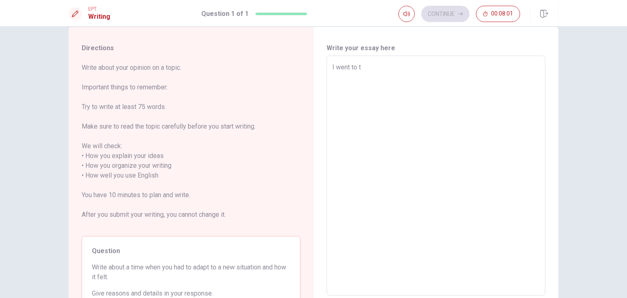
type textarea "x"
type textarea "I went to th"
type textarea "x"
type textarea "I went to the"
type textarea "x"
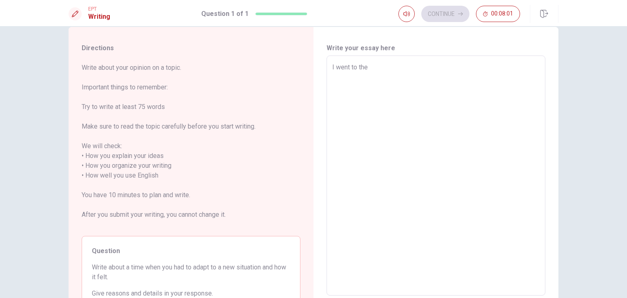
type textarea "I went to the"
type textarea "x"
type textarea "I went to the U"
type textarea "x"
type textarea "I went to the [GEOGRAPHIC_DATA]"
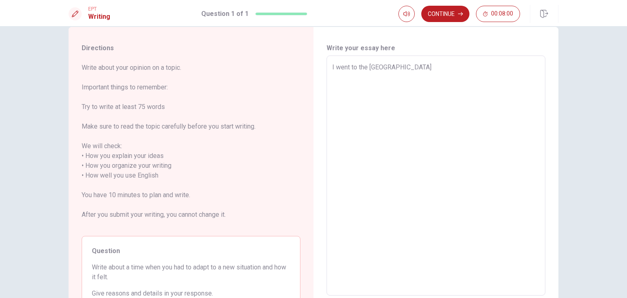
type textarea "x"
type textarea "I went to the [GEOGRAPHIC_DATA]"
type textarea "x"
type textarea "I went to the [GEOGRAPHIC_DATA] w"
type textarea "x"
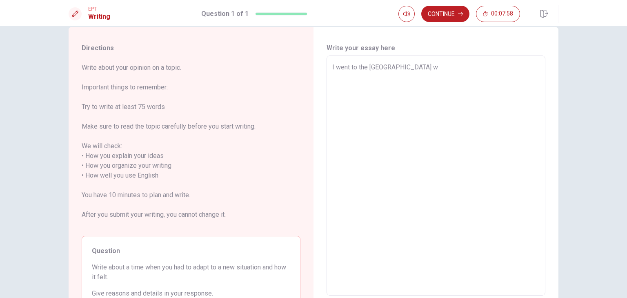
type textarea "I went to the [GEOGRAPHIC_DATA] wh"
type textarea "x"
type textarea "I went to the [GEOGRAPHIC_DATA] whe"
type textarea "x"
type textarea "I went to the [GEOGRAPHIC_DATA] when"
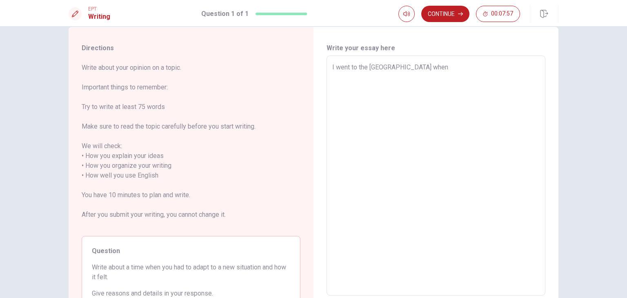
type textarea "x"
type textarea "I went to the [GEOGRAPHIC_DATA] when"
type textarea "x"
type textarea "I went to the [GEOGRAPHIC_DATA] when i"
type textarea "x"
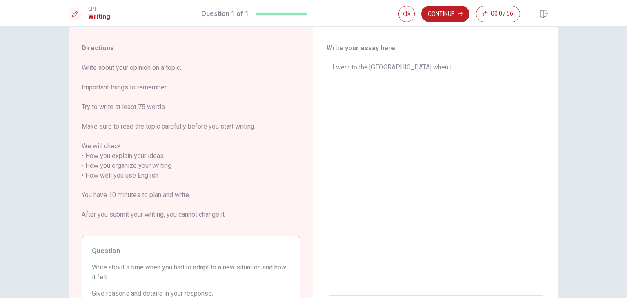
type textarea "I went to the [GEOGRAPHIC_DATA] when i"
type textarea "x"
type textarea "I went to the [GEOGRAPHIC_DATA] when i w"
type textarea "x"
type textarea "I went to the [GEOGRAPHIC_DATA] when i wa"
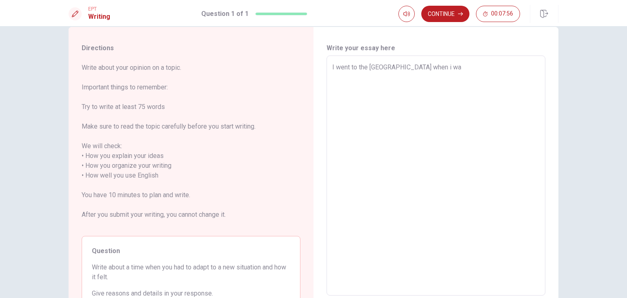
type textarea "x"
type textarea "I went to the [GEOGRAPHIC_DATA] when i was"
type textarea "x"
type textarea "I went to the [GEOGRAPHIC_DATA] when i was"
type textarea "x"
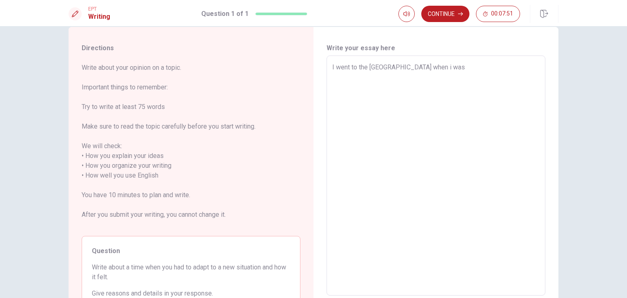
type textarea "I went to the [GEOGRAPHIC_DATA] when i was 2"
type textarea "x"
type textarea "I went to the [GEOGRAPHIC_DATA] when i was 20"
type textarea "x"
type textarea "I went to the [GEOGRAPHIC_DATA] when i was 20"
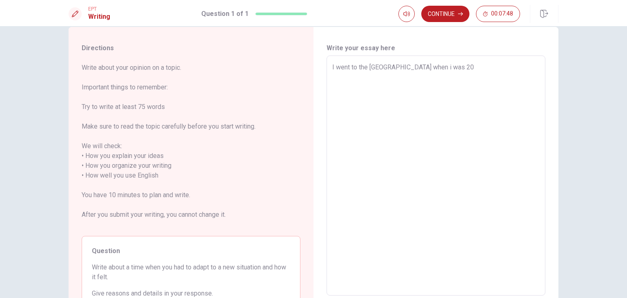
type textarea "x"
type textarea "I went to the [GEOGRAPHIC_DATA] when i was 20 y"
type textarea "x"
type textarea "I went to the [GEOGRAPHIC_DATA] when i was 20 ye"
type textarea "x"
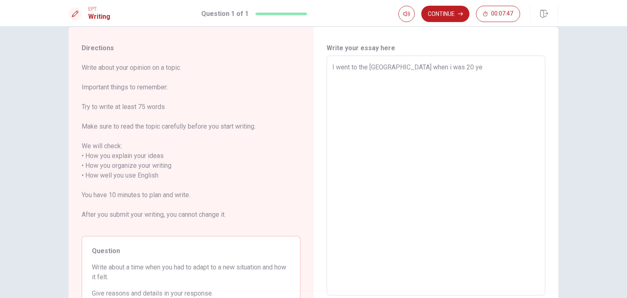
type textarea "I went to the [GEOGRAPHIC_DATA] when i was 20 yes"
type textarea "x"
type textarea "I went to the [GEOGRAPHIC_DATA] when i was 20 yesr"
type textarea "x"
type textarea "I went to the [GEOGRAPHIC_DATA] when i was 20 yesrs"
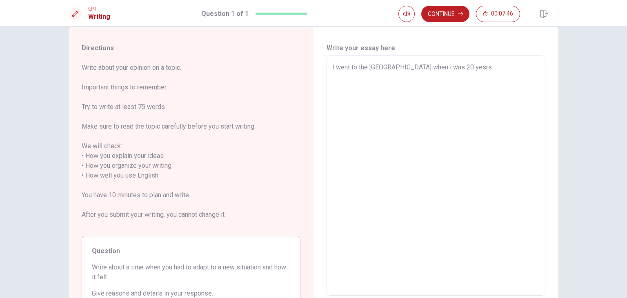
type textarea "x"
type textarea "I went to the [GEOGRAPHIC_DATA] when i was 20 yesrs"
type textarea "x"
type textarea "I went to the [GEOGRAPHIC_DATA] when i was 20 yesrs"
type textarea "x"
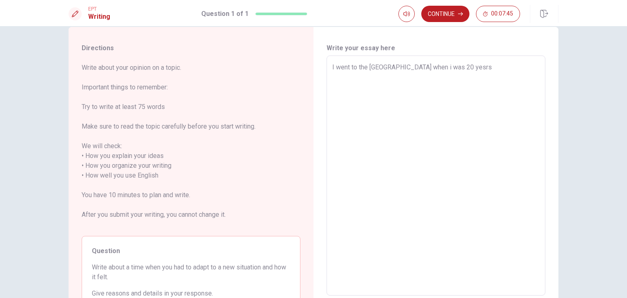
type textarea "I went to the [GEOGRAPHIC_DATA] when i was 20 yesr"
type textarea "x"
type textarea "I went to the [GEOGRAPHIC_DATA] when i was 20 yes"
type textarea "x"
type textarea "I went to the [GEOGRAPHIC_DATA] when i was 20 ye"
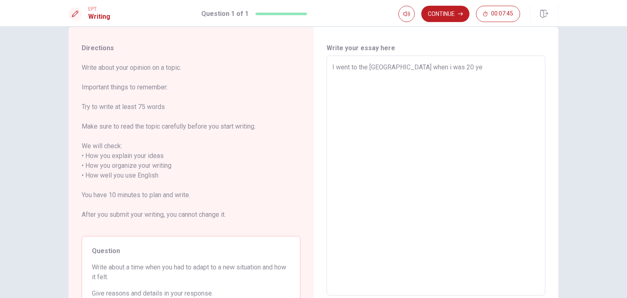
type textarea "x"
type textarea "I went to the [GEOGRAPHIC_DATA] when i was 20 y"
type textarea "x"
type textarea "I went to the [GEOGRAPHIC_DATA] when i was 20"
type textarea "x"
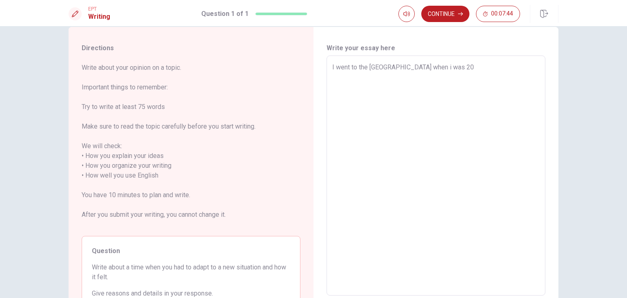
type textarea "I went to the [GEOGRAPHIC_DATA] when i was 20 y"
type textarea "x"
type textarea "I went to the [GEOGRAPHIC_DATA] when i was 20 ye"
type textarea "x"
type textarea "I went to the [GEOGRAPHIC_DATA] when i was 20 yea"
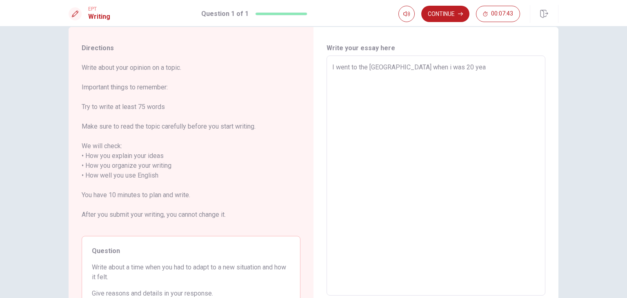
type textarea "x"
type textarea "I went to the [GEOGRAPHIC_DATA] when i was 20 year"
type textarea "x"
type textarea "I went to the [GEOGRAPHIC_DATA] when i was 20 years"
type textarea "x"
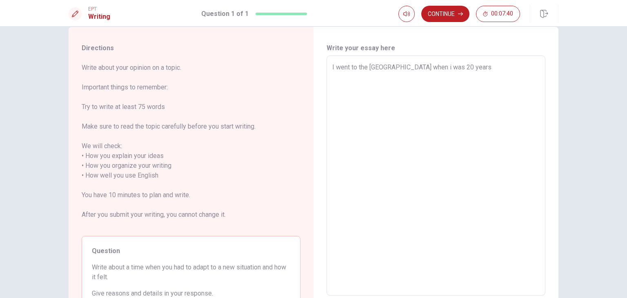
type textarea "I went to the [GEOGRAPHIC_DATA] when i was 20 year"
type textarea "x"
type textarea "I went to the [GEOGRAPHIC_DATA] when i was 20 yea"
type textarea "x"
type textarea "I went to the [GEOGRAPHIC_DATA] when i was 20 ye"
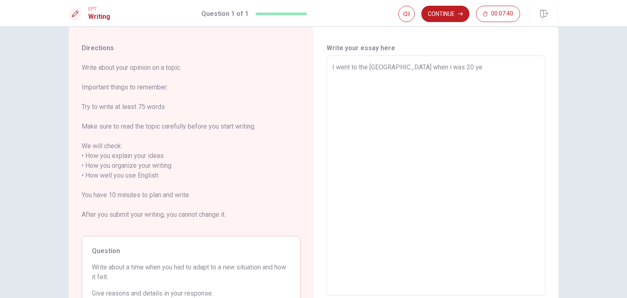
type textarea "x"
type textarea "I went to the [GEOGRAPHIC_DATA] when i was 20 y"
type textarea "x"
type textarea "I went to the [GEOGRAPHIC_DATA] when i was 20"
type textarea "x"
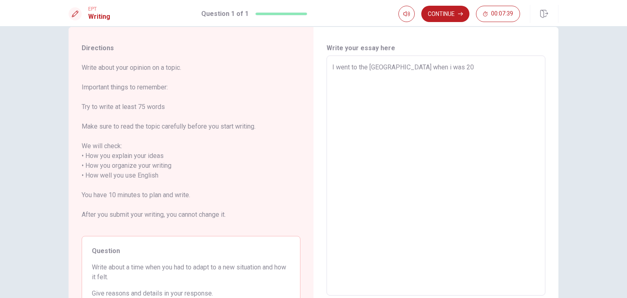
type textarea "I went to the [GEOGRAPHIC_DATA] when i was 20"
type textarea "x"
type textarea "I went to the [GEOGRAPHIC_DATA] when i was 20."
type textarea "x"
type textarea "I went to the [GEOGRAPHIC_DATA] when i was 20."
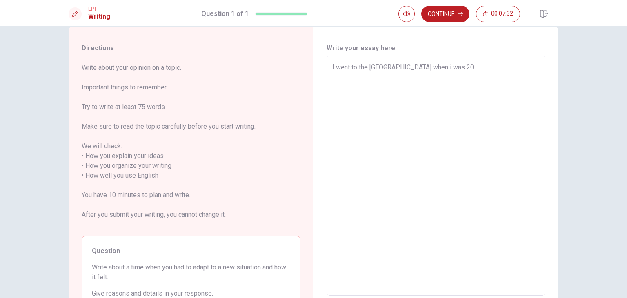
type textarea "x"
type textarea "I went to the [GEOGRAPHIC_DATA] when was 20."
type textarea "x"
type textarea "I went to the [GEOGRAPHIC_DATA] when I was 20."
type textarea "x"
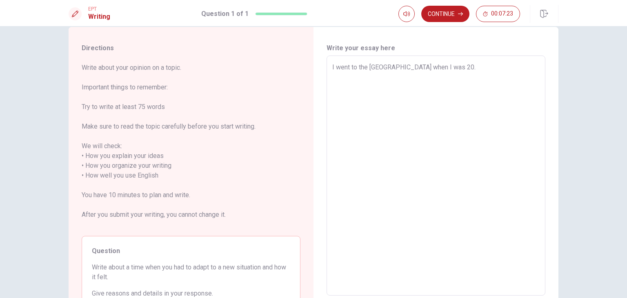
type textarea "I went to the [GEOGRAPHIC_DATA] when I was 20."
drag, startPoint x: 327, startPoint y: 69, endPoint x: 431, endPoint y: 68, distance: 104.2
click at [431, 68] on div "I went to the [GEOGRAPHIC_DATA] when I was 20. x ​" at bounding box center [436, 176] width 219 height 240
type textarea "x"
type textarea "I went to the [GEOGRAPHIC_DATA] when I was 20."
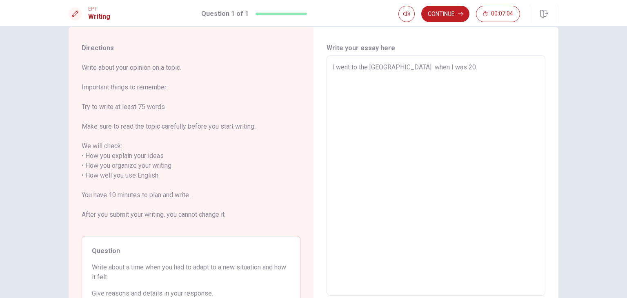
type textarea "x"
type textarea "I went to the [GEOGRAPHIC_DATA] w when I was 20."
type textarea "x"
type textarea "I went to the [GEOGRAPHIC_DATA] wi when I was 20."
type textarea "x"
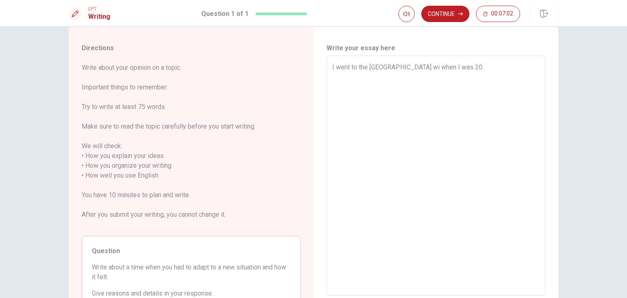
type textarea "I went to the UK wit when I was 20."
type textarea "x"
type textarea "I went to the [GEOGRAPHIC_DATA] with when I was 20."
type textarea "x"
type textarea "I went to the [GEOGRAPHIC_DATA] with when I was 20."
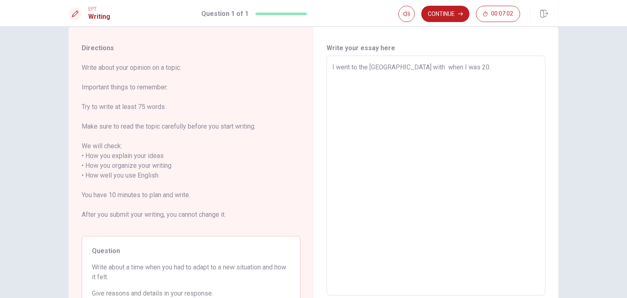
type textarea "x"
type textarea "I went to the [GEOGRAPHIC_DATA] with m when I was 20."
type textarea "x"
type textarea "I went to the [GEOGRAPHIC_DATA] with my when I was 20."
type textarea "x"
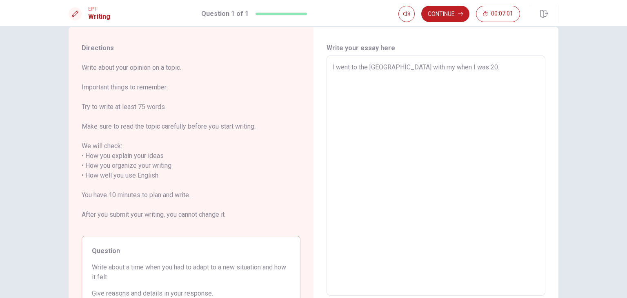
type textarea "I went to the [GEOGRAPHIC_DATA] with my when I was 20."
type textarea "x"
type textarea "I went to the [GEOGRAPHIC_DATA] with my t when I was 20."
type textarea "x"
type textarea "I went to the [GEOGRAPHIC_DATA] with my tw when I was 20."
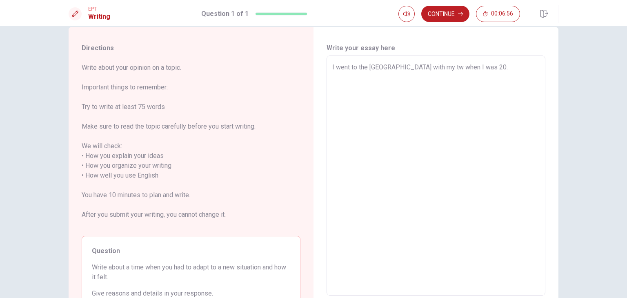
type textarea "x"
type textarea "I went to the [GEOGRAPHIC_DATA] with my twi when I was 20."
type textarea "x"
type textarea "I went to the [GEOGRAPHIC_DATA] with my twin when I was 20."
type textarea "x"
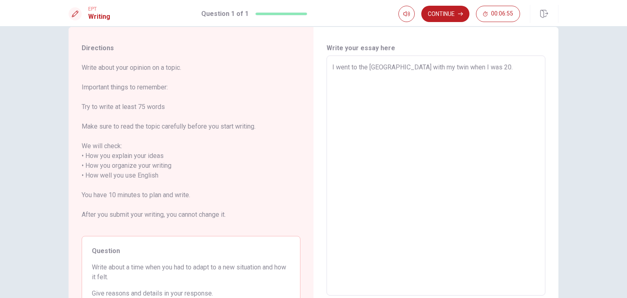
type textarea "I went to the [GEOGRAPHIC_DATA] with my twin when I was 20."
type textarea "x"
type textarea "I went to the [GEOGRAPHIC_DATA] with my twin b when I was 20."
type textarea "x"
type textarea "I went to the [GEOGRAPHIC_DATA] with my twin br when I was 20."
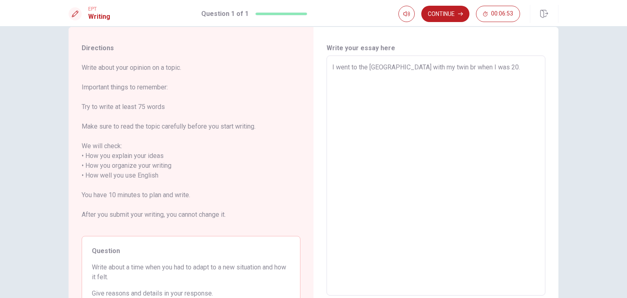
type textarea "x"
type textarea "I went to the [GEOGRAPHIC_DATA] with my twin bro when I was 20."
type textarea "x"
type textarea "I went to the [GEOGRAPHIC_DATA] with my twin brot when I was 20."
type textarea "x"
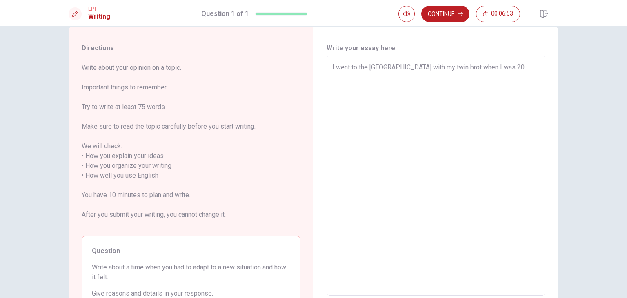
type textarea "I went to the [GEOGRAPHIC_DATA] with my twin broth when I was 20."
type textarea "x"
type textarea "I went to the [GEOGRAPHIC_DATA] with my twin brothe when I was 20."
type textarea "x"
type textarea "I went to the [GEOGRAPHIC_DATA] with my twin brother when I was 20."
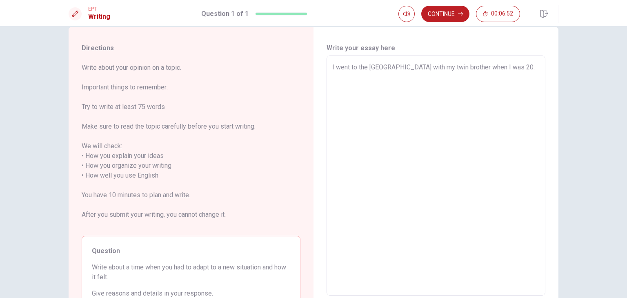
type textarea "x"
type textarea "I went to the [GEOGRAPHIC_DATA] with my twin brother when I was 20."
type textarea "x"
type textarea "I went to the [GEOGRAPHIC_DATA] with my twin brother when I was 20."
type textarea "x"
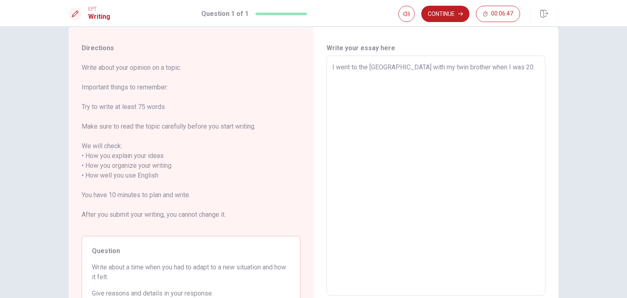
type textarea "I went to the [GEOGRAPHIC_DATA] with my twin brother when I was 20. w"
type textarea "x"
type textarea "I went to the [GEOGRAPHIC_DATA] with my twin brother when I was 20. we"
type textarea "x"
type textarea "I went to the [GEOGRAPHIC_DATA] with my twin brother when I was 20. w"
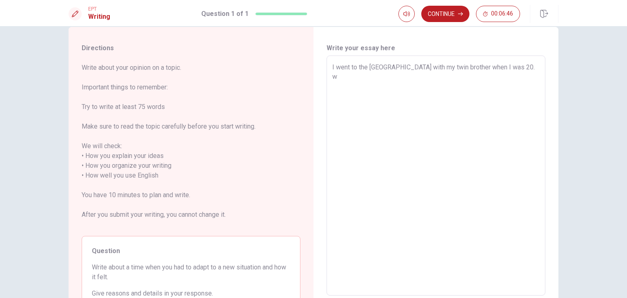
type textarea "x"
type textarea "I went to the [GEOGRAPHIC_DATA] with my twin brother when I was 20."
type textarea "x"
type textarea "I went to the [GEOGRAPHIC_DATA] with my twin brother when I was 20. w"
type textarea "x"
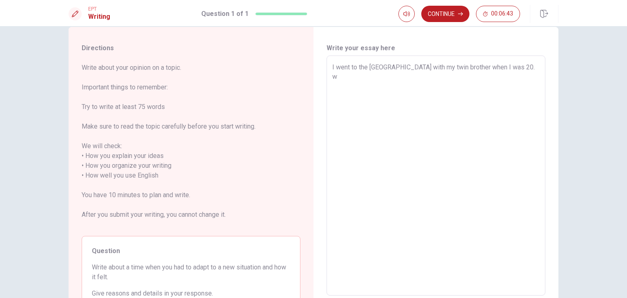
type textarea "I went to the [GEOGRAPHIC_DATA] with my twin brother when I was 20."
type textarea "x"
type textarea "I went to the [GEOGRAPHIC_DATA] with my twin brother when I was 20. W"
type textarea "x"
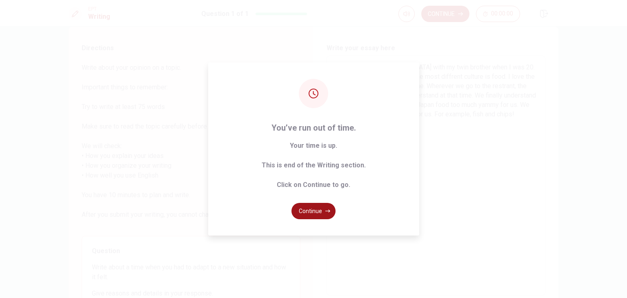
click at [312, 211] on button "Continue" at bounding box center [314, 211] width 44 height 16
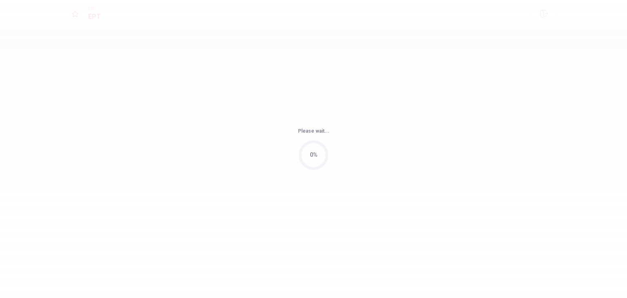
scroll to position [0, 0]
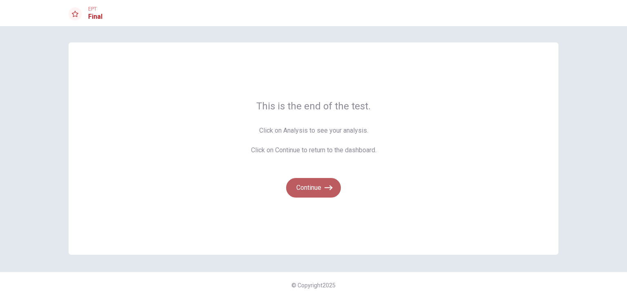
click at [322, 187] on button "Continue" at bounding box center [313, 188] width 55 height 20
